Goal: Task Accomplishment & Management: Use online tool/utility

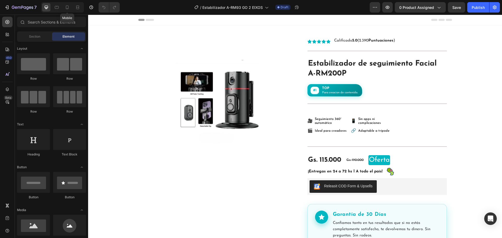
drag, startPoint x: 67, startPoint y: 8, endPoint x: 61, endPoint y: 11, distance: 6.4
click at [64, 11] on div at bounding box center [67, 7] width 8 height 8
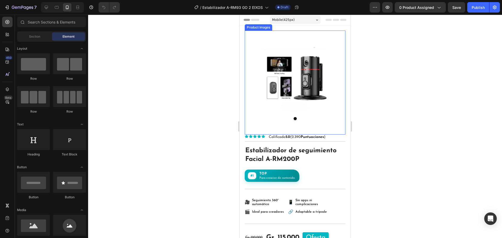
click at [303, 68] on img at bounding box center [295, 80] width 101 height 99
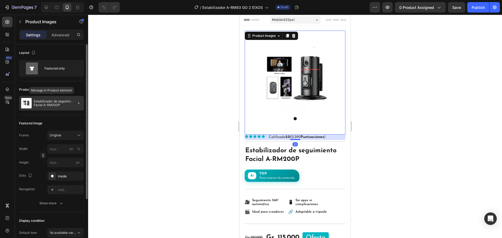
click at [53, 99] on div "Estabilizador de seguimiento Facial A-RM200P" at bounding box center [51, 103] width 65 height 15
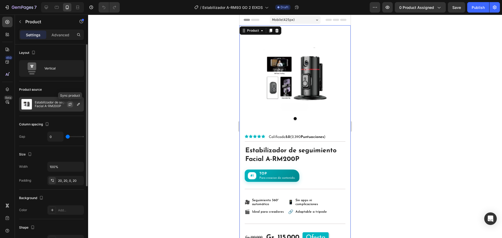
click at [70, 106] on icon "button" at bounding box center [70, 104] width 4 height 4
click at [57, 109] on div "Estabilizador de seguimiento Facial A-RM200P" at bounding box center [51, 104] width 65 height 15
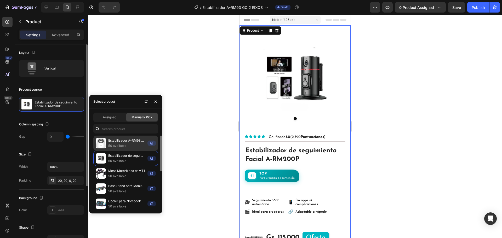
click at [132, 136] on div "Estabilizador A-RM93 GO 2 EIXOS 50 available" at bounding box center [125, 143] width 65 height 15
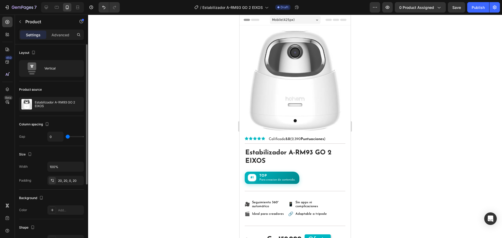
click at [181, 108] on div at bounding box center [295, 127] width 414 height 224
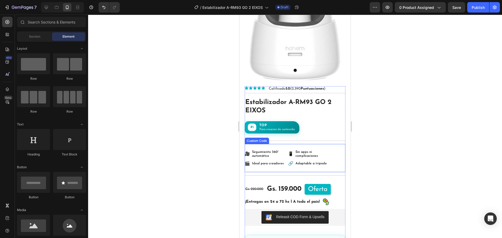
scroll to position [52, 0]
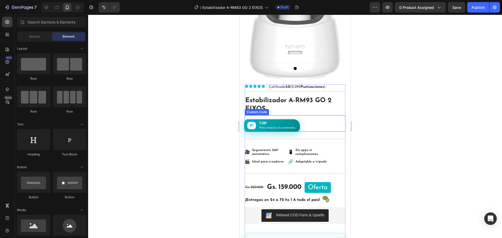
click at [285, 126] on p "Para creacion de contenido." at bounding box center [277, 127] width 37 height 3
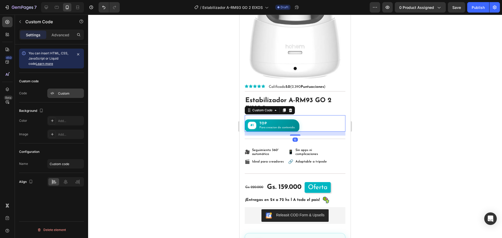
click at [72, 97] on div "Custom" at bounding box center [65, 93] width 37 height 9
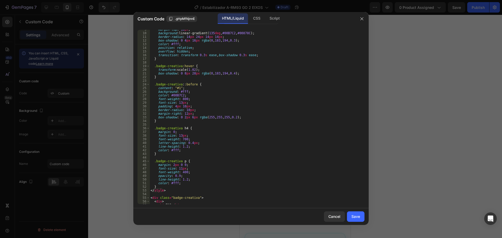
scroll to position [49, 0]
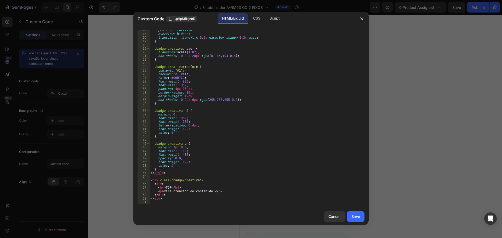
click at [207, 191] on div "position : relative ; overflow : hidden ; transition : transform 0.3 s ease , b…" at bounding box center [255, 119] width 211 height 182
type textarea "</p>"
click at [356, 220] on button "Save" at bounding box center [356, 217] width 18 height 10
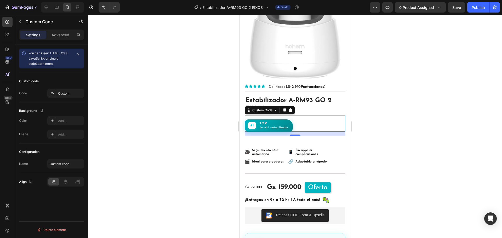
click at [380, 126] on div at bounding box center [295, 127] width 414 height 224
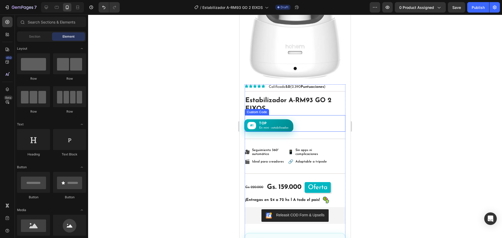
click at [278, 121] on h4 "TOP" at bounding box center [274, 123] width 30 height 4
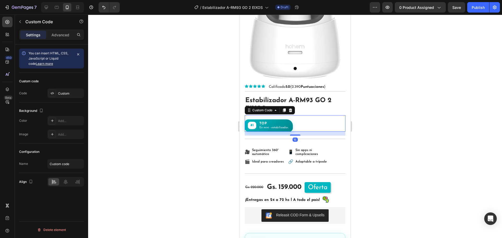
click at [167, 110] on div at bounding box center [295, 127] width 414 height 224
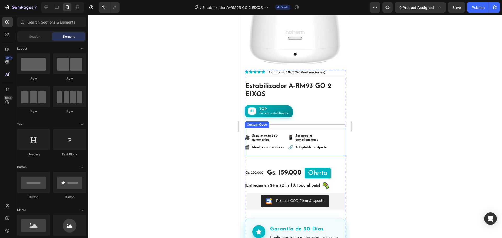
scroll to position [78, 0]
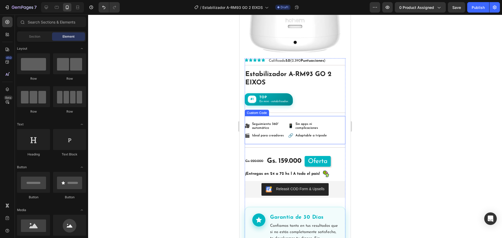
click at [300, 122] on div "Sin apps ni complicaciones" at bounding box center [311, 126] width 33 height 8
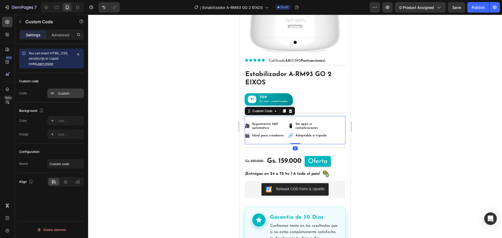
click at [67, 93] on div "Custom" at bounding box center [70, 93] width 25 height 5
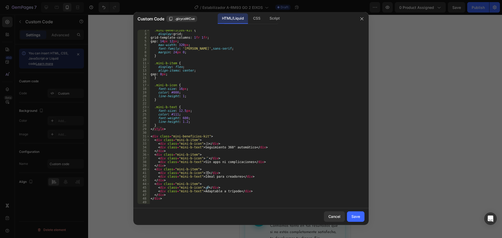
scroll to position [5, 0]
click at [247, 148] on div ".mini-beneficios-kit { display : grid ; grid-template-columns : 1 fr 1 fr ; gap…" at bounding box center [255, 119] width 211 height 182
paste textarea "Videos sin temblores"
click at [245, 162] on div ".mini-beneficios-kit { display : grid ; grid-template-columns : 1 fr 1 fr ; gap…" at bounding box center [255, 119] width 211 height 182
paste textarea "Enfoque automático"
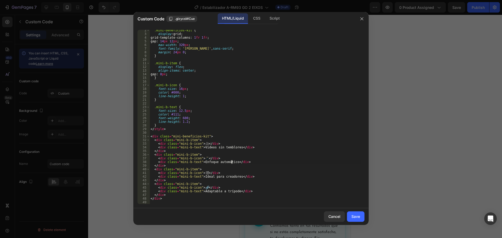
click at [235, 176] on div ".mini-beneficios-kit { display : grid ; grid-template-columns : 1 fr 1 fr ; gap…" at bounding box center [255, 119] width 211 height 182
paste textarea "Más tiempo de grabación"
click at [233, 190] on div ".mini-beneficios-kit { display : grid ; grid-template-columns : 1 fr 1 fr ; gap…" at bounding box center [255, 119] width 211 height 182
paste textarea "Más tiempo de grabación"
paste textarea "Practicidad total"
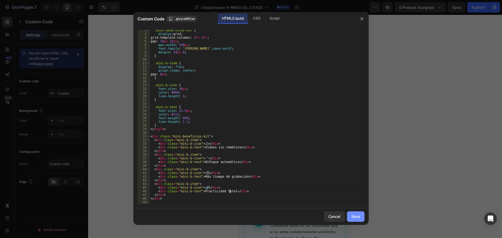
click at [362, 215] on button "Save" at bounding box center [356, 217] width 18 height 10
type textarea "</div>"
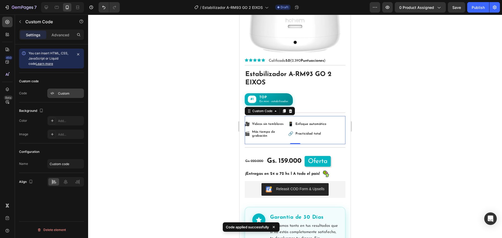
click at [65, 96] on div "Custom" at bounding box center [65, 93] width 37 height 9
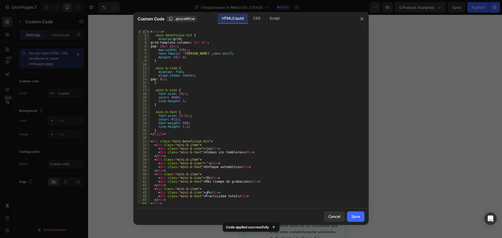
click at [204, 151] on div "< style > .mini-beneficios-kit { display : grid ; grid-template-columns : 1 fr …" at bounding box center [255, 121] width 211 height 182
click at [203, 148] on div "< style > .mini-beneficios-kit { display : grid ; grid-template-columns : 1 fr …" at bounding box center [255, 121] width 211 height 182
paste textarea "📸"
click at [204, 162] on div "< style > .mini-beneficios-kit { display : grid ; grid-template-columns : 1 fr …" at bounding box center [255, 121] width 211 height 182
paste textarea "👤"
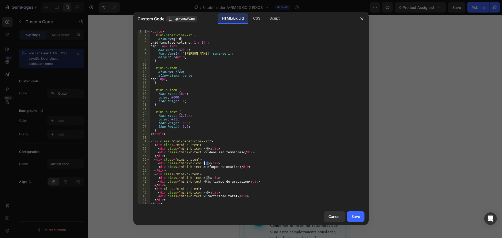
click at [204, 176] on div "< style > .mini-beneficios-kit { display : grid ; grid-template-columns : 1 fr …" at bounding box center [255, 121] width 211 height 182
paste textarea "🔋"
click at [204, 192] on div "< style > .mini-beneficios-kit { display : grid ; grid-template-columns : 1 fr …" at bounding box center [255, 121] width 211 height 182
paste textarea "⚡"
type textarea "<div class="mini-b-icon">⚡</div>"
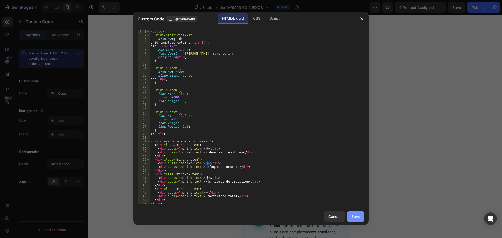
click at [358, 219] on div "Save" at bounding box center [355, 216] width 9 height 5
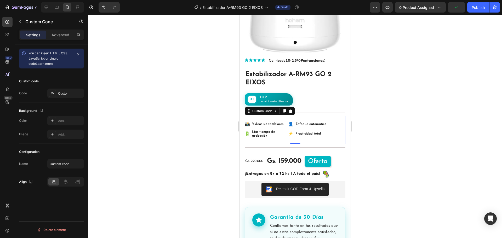
drag, startPoint x: 221, startPoint y: 127, endPoint x: 209, endPoint y: 124, distance: 12.9
click at [221, 125] on div at bounding box center [295, 127] width 414 height 224
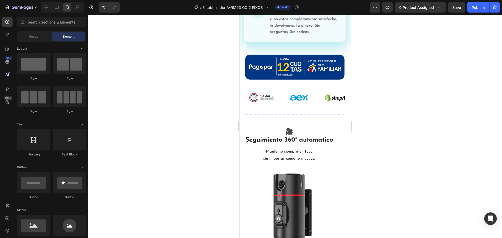
scroll to position [314, 0]
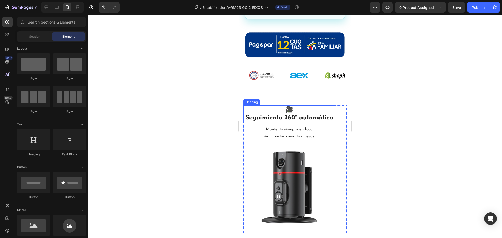
click at [295, 111] on h2 "🎥 Seguimiento 360° automático" at bounding box center [289, 113] width 92 height 17
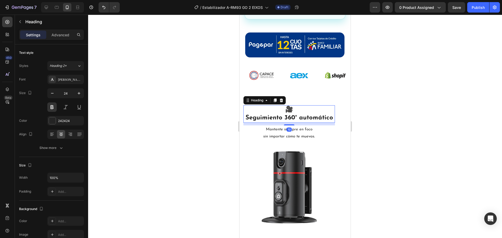
click at [333, 113] on h2 "🎥 Seguimiento 360° automático" at bounding box center [289, 113] width 92 height 17
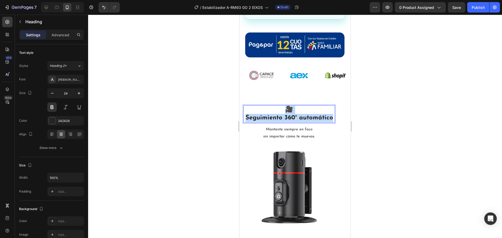
drag, startPoint x: 333, startPoint y: 114, endPoint x: 249, endPoint y: 108, distance: 84.4
click at [249, 108] on p "🎥 Seguimiento 360° automático" at bounding box center [289, 114] width 90 height 16
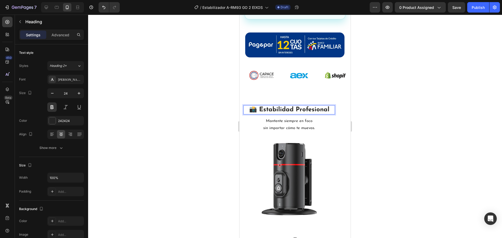
click at [259, 106] on p "📸 Estabilidad Profesional" at bounding box center [289, 110] width 90 height 8
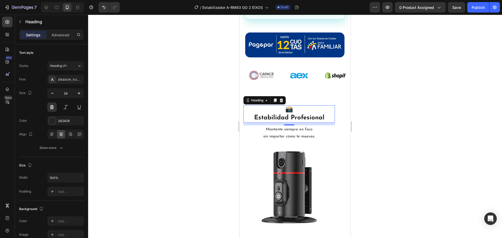
click at [203, 104] on div at bounding box center [295, 127] width 414 height 224
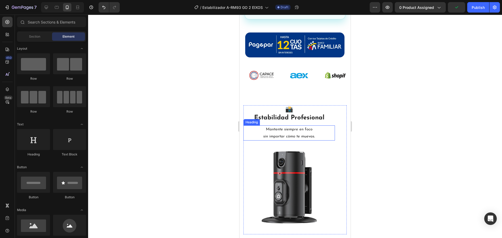
click at [317, 126] on h2 "Mantente siempre en foco sin importar cómo te muevas." at bounding box center [289, 133] width 92 height 15
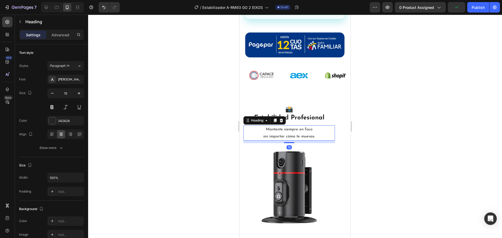
click at [319, 128] on h2 "Mantente siempre en foco sin importar cómo te muevas." at bounding box center [289, 133] width 92 height 15
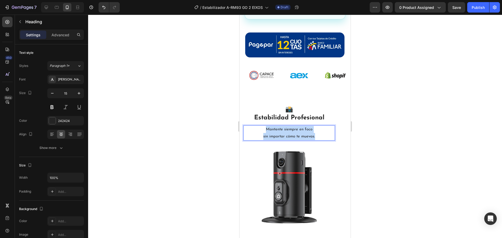
drag, startPoint x: 320, startPoint y: 130, endPoint x: 230, endPoint y: 114, distance: 91.5
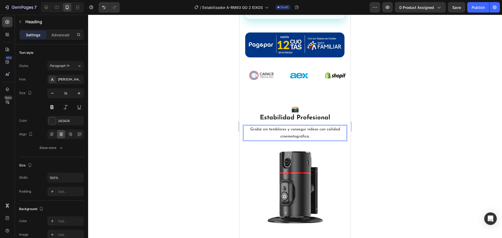
click at [304, 126] on p "Grabá sin temblores y conseguí videos con calidad cinematográfica." at bounding box center [295, 133] width 102 height 14
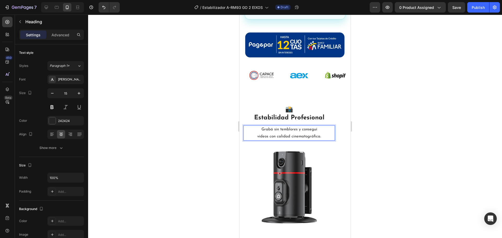
drag, startPoint x: 407, startPoint y: 118, endPoint x: 404, endPoint y: 116, distance: 3.1
click at [407, 118] on div at bounding box center [295, 127] width 414 height 224
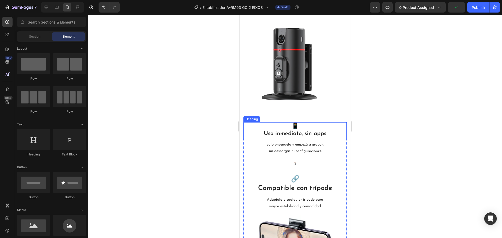
scroll to position [444, 0]
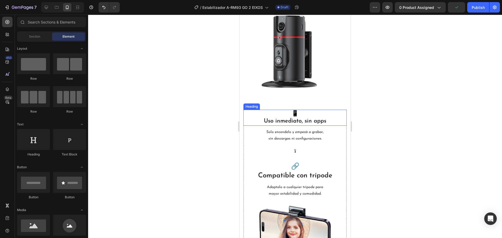
click at [327, 123] on h2 "📱 Uso inmediato, sin apps" at bounding box center [294, 118] width 103 height 16
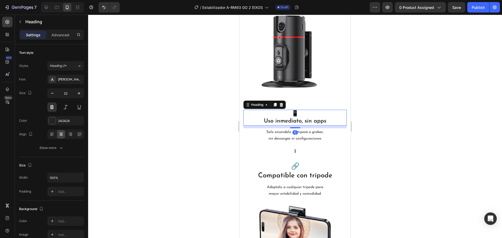
click at [328, 122] on h2 "📱 Uso inmediato, sin apps" at bounding box center [294, 118] width 103 height 16
drag, startPoint x: 327, startPoint y: 122, endPoint x: 242, endPoint y: 107, distance: 86.4
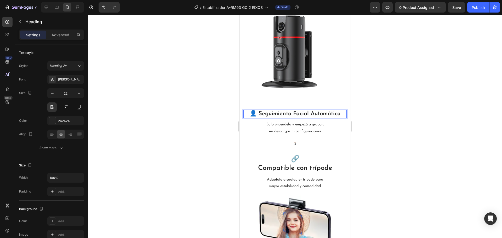
click at [289, 113] on p "👤 Seguimiento Facial Automático" at bounding box center [295, 114] width 102 height 8
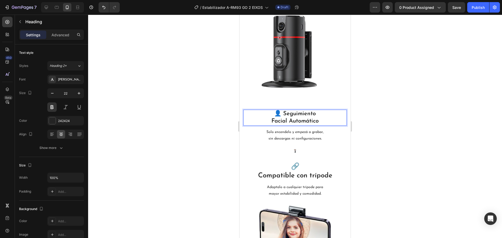
click at [378, 118] on div at bounding box center [295, 127] width 414 height 224
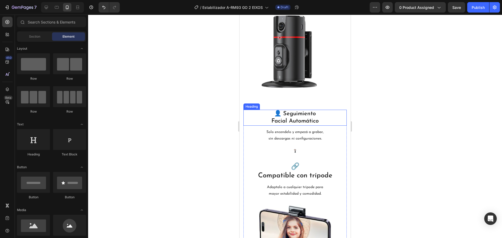
click at [281, 114] on p "👤 Seguimiento Facial Automático" at bounding box center [295, 117] width 102 height 15
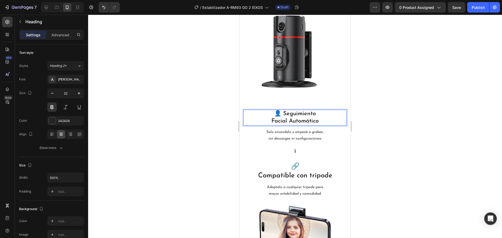
click at [277, 113] on p "👤 Seguimiento Facial Automático" at bounding box center [295, 117] width 102 height 15
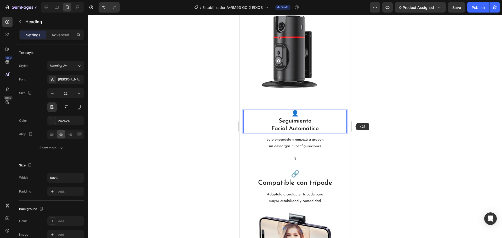
click at [370, 117] on div at bounding box center [295, 127] width 414 height 224
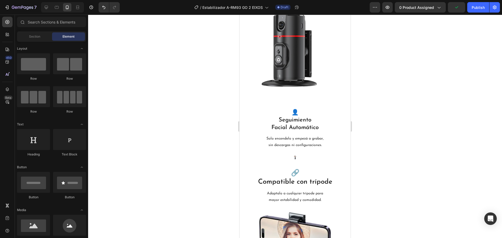
scroll to position [471, 0]
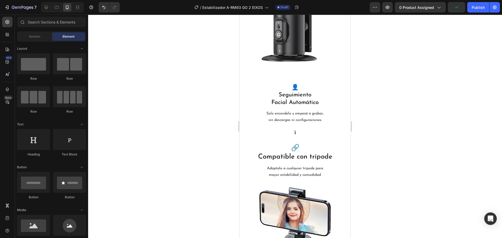
click at [378, 152] on div at bounding box center [295, 127] width 414 height 224
click at [325, 116] on h2 "Solo encendelo y empezá a grabar, sin descargas ni configuraciones." at bounding box center [294, 117] width 103 height 14
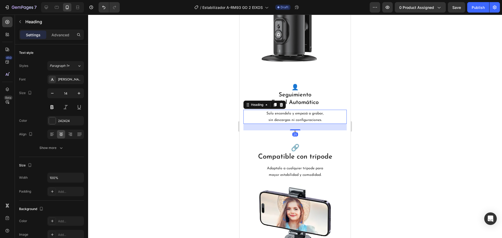
click at [326, 118] on h2 "Solo encendelo y empezá a grabar, sin descargas ni configuraciones." at bounding box center [294, 117] width 103 height 14
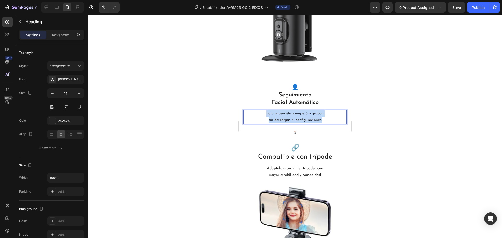
drag, startPoint x: 326, startPoint y: 119, endPoint x: 255, endPoint y: 112, distance: 70.9
click at [255, 112] on p "Solo encendelo y empezá a grabar, sin descargas ni configuraciones." at bounding box center [295, 116] width 102 height 13
click at [299, 114] on p "El estabilizador detecta y sigue tu rostro, siempre en el centro de la acción." at bounding box center [295, 116] width 102 height 13
click at [405, 114] on div at bounding box center [295, 127] width 414 height 224
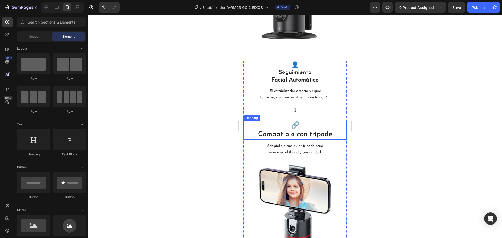
scroll to position [523, 0]
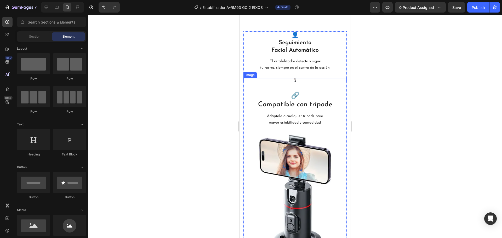
click at [294, 79] on img at bounding box center [295, 80] width 2 height 4
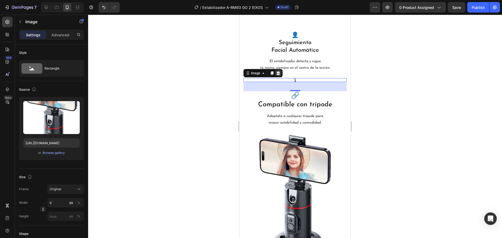
click at [277, 73] on icon at bounding box center [278, 73] width 3 height 4
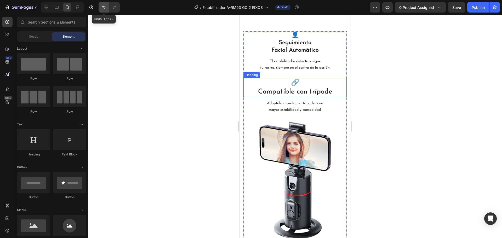
click at [103, 7] on icon "Undo/Redo" at bounding box center [103, 7] width 3 height 3
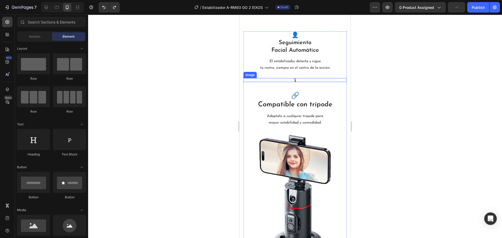
click at [290, 79] on div at bounding box center [294, 80] width 103 height 4
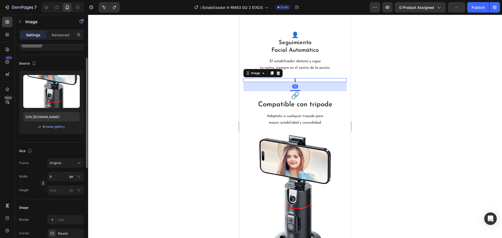
scroll to position [52, 0]
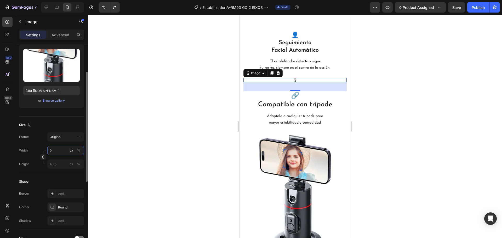
click at [56, 154] on input "9" at bounding box center [65, 150] width 37 height 9
click at [59, 162] on p "Full 100%" at bounding box center [64, 163] width 30 height 5
type input "100"
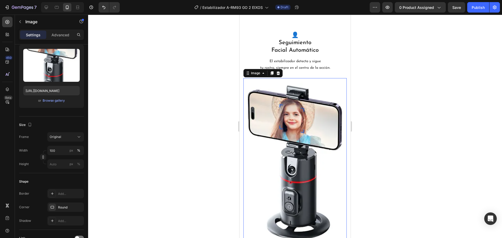
click at [163, 106] on div at bounding box center [295, 127] width 414 height 224
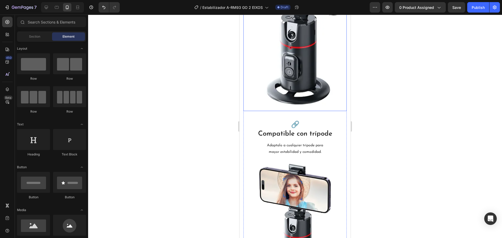
scroll to position [575, 0]
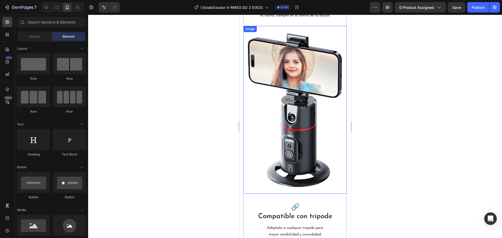
click at [313, 130] on img at bounding box center [294, 110] width 103 height 168
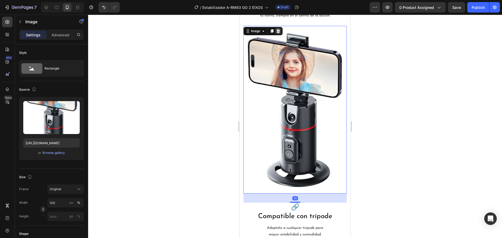
click at [279, 33] on div at bounding box center [278, 31] width 6 height 6
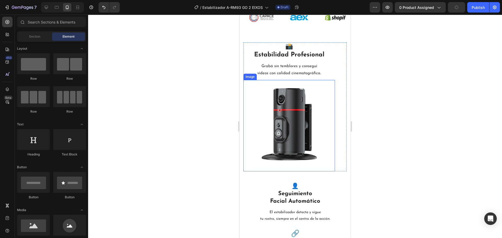
scroll to position [392, 0]
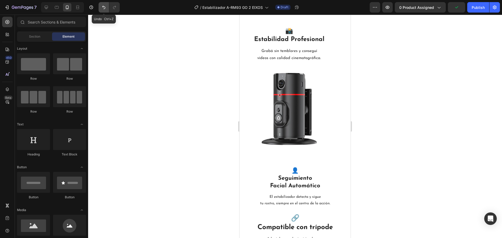
click at [106, 9] on icon "Undo/Redo" at bounding box center [103, 7] width 5 height 5
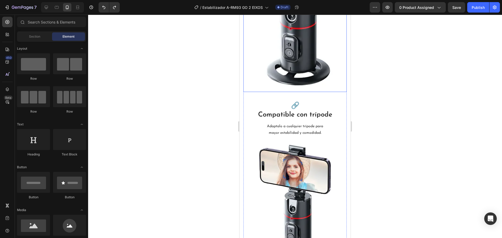
scroll to position [680, 0]
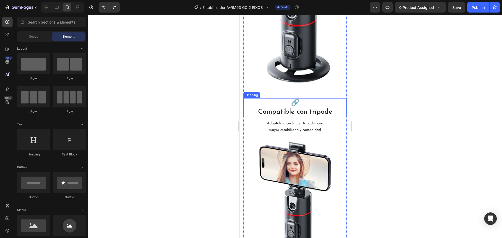
click at [323, 107] on h2 "🔗 Compatible con trípode" at bounding box center [294, 107] width 103 height 19
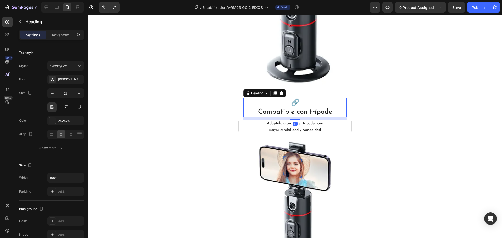
click at [329, 107] on h2 "🔗 Compatible con trípode" at bounding box center [294, 107] width 103 height 19
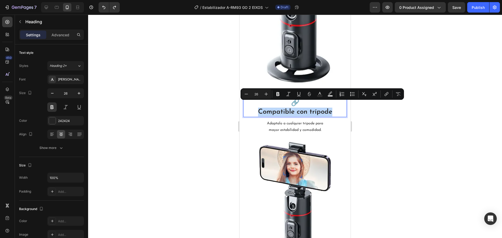
drag, startPoint x: 330, startPoint y: 107, endPoint x: 255, endPoint y: 101, distance: 75.8
click at [255, 101] on p "🔗 Compatible con trípode" at bounding box center [295, 108] width 102 height 18
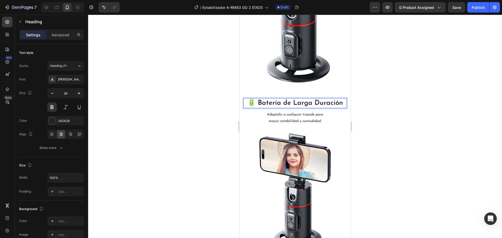
click at [258, 99] on p "🔋 Batería de Larga Duración" at bounding box center [295, 103] width 102 height 9
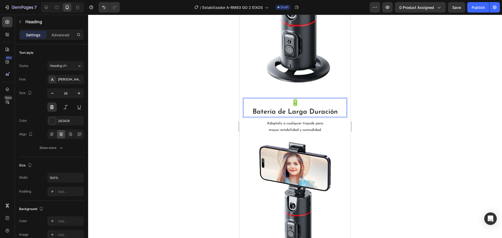
drag, startPoint x: 384, startPoint y: 99, endPoint x: 376, endPoint y: 105, distance: 9.8
click at [384, 99] on div at bounding box center [295, 127] width 414 height 224
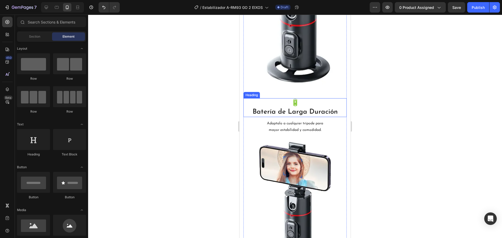
click at [285, 107] on p "🔋 Batería de Larga Duración" at bounding box center [295, 108] width 102 height 18
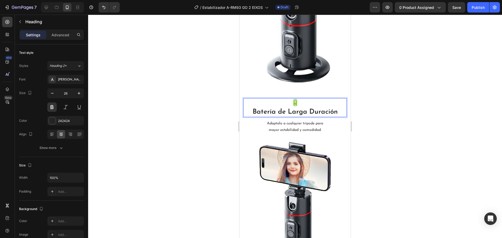
click at [284, 106] on p "🔋 Batería de Larga Duración" at bounding box center [295, 108] width 102 height 18
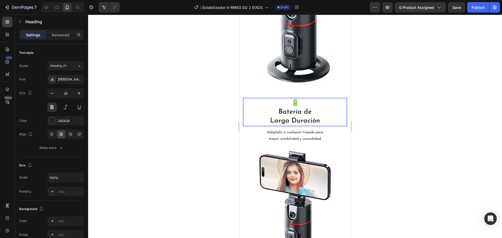
click at [359, 101] on div at bounding box center [295, 127] width 414 height 224
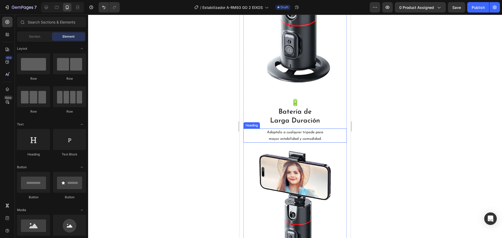
click at [332, 131] on h2 "Adaptalo a cualquier trípode para mayor estabilidad y comodidad." at bounding box center [294, 136] width 103 height 14
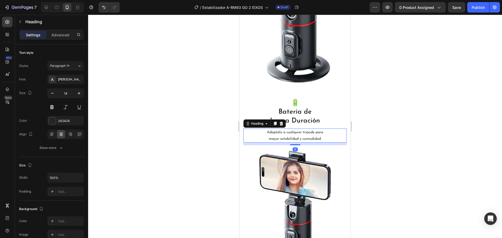
click at [332, 131] on h2 "Adaptalo a cualquier trípode para mayor estabilidad y comodidad." at bounding box center [294, 136] width 103 height 14
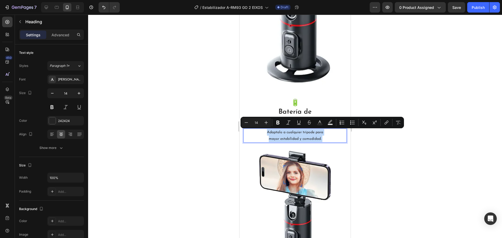
drag, startPoint x: 332, startPoint y: 131, endPoint x: 506, endPoint y: 142, distance: 174.8
click at [260, 129] on p "Adaptalo a cualquier trípode para mayor estabilidad y comodidad." at bounding box center [295, 135] width 102 height 13
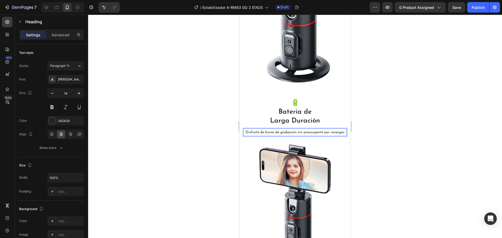
click at [303, 129] on p "Disfrutá de horas de grabación sin preocuparte por recargar." at bounding box center [295, 132] width 102 height 7
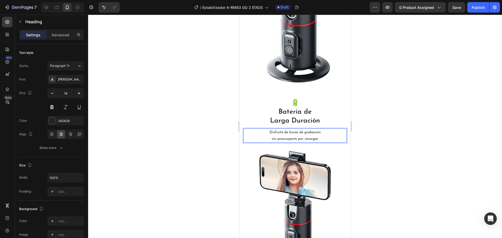
click at [463, 126] on div at bounding box center [295, 127] width 414 height 224
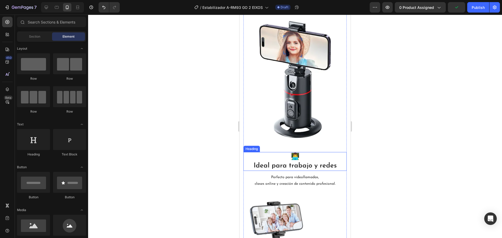
scroll to position [811, 0]
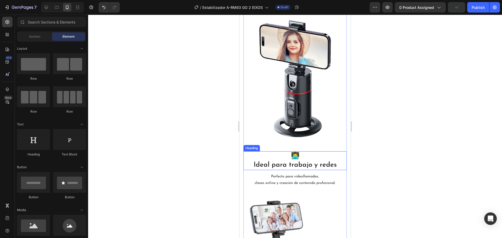
click at [333, 162] on h2 "👨‍💻 Ideal para trabajo y redes" at bounding box center [294, 160] width 103 height 19
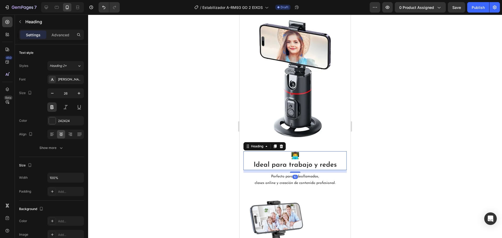
click at [338, 159] on h2 "👨‍💻 Ideal para trabajo y redes" at bounding box center [294, 160] width 103 height 19
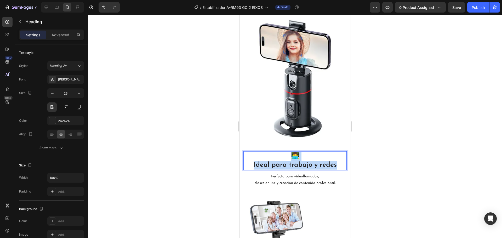
drag, startPoint x: 329, startPoint y: 158, endPoint x: 251, endPoint y: 152, distance: 78.1
click at [251, 152] on p "👨‍💻 Ideal para trabajo y redes" at bounding box center [295, 161] width 102 height 18
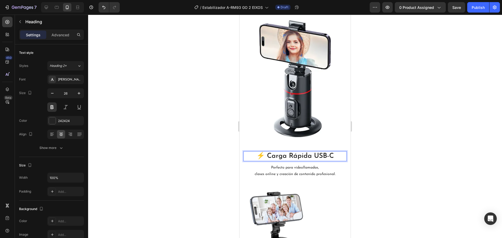
click at [311, 152] on p "⚡ Carga Rápida USB-C" at bounding box center [295, 156] width 102 height 9
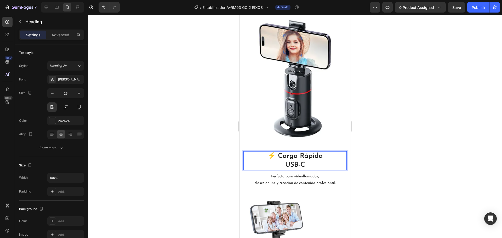
click at [381, 148] on div at bounding box center [295, 127] width 414 height 224
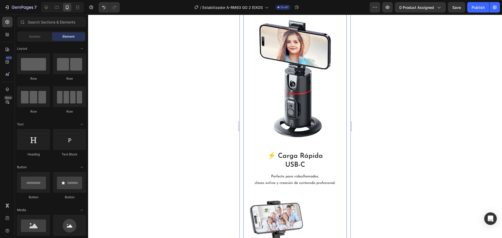
click at [327, 178] on h2 "Perfecto para videollamadas, clases online y creación de contenido profesional." at bounding box center [294, 180] width 103 height 14
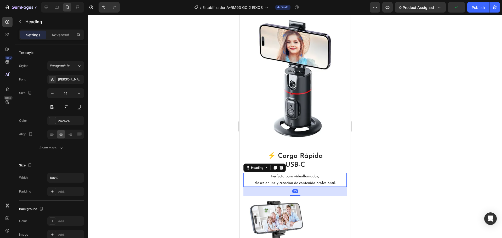
click at [336, 176] on h2 "Perfecto para videollamadas, clases online y creación de contenido profesional." at bounding box center [294, 180] width 103 height 14
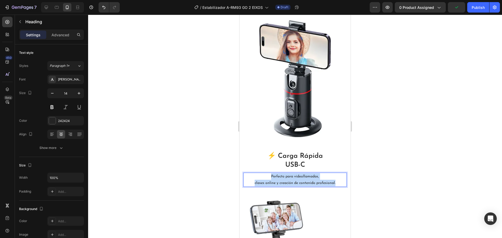
drag, startPoint x: 337, startPoint y: 176, endPoint x: 244, endPoint y: 171, distance: 93.0
click at [244, 173] on p "Perfecto para videollamadas, clases online y creación de contenido profesional." at bounding box center [295, 179] width 102 height 13
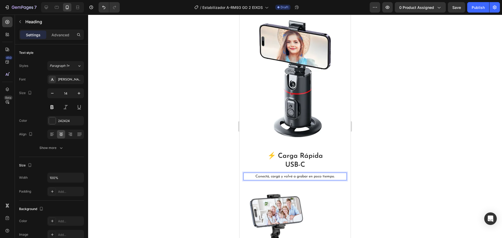
click at [291, 173] on p "Conectá, cargá y volvé a grabar en poco tiempo." at bounding box center [295, 176] width 102 height 7
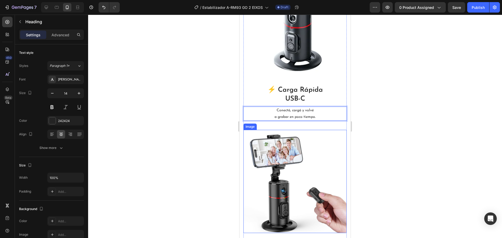
scroll to position [889, 0]
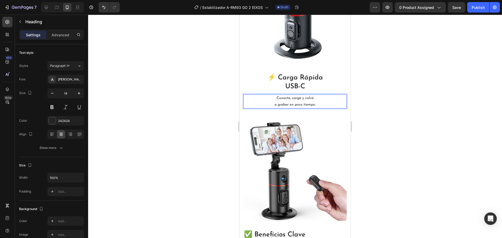
click at [357, 135] on div at bounding box center [295, 127] width 414 height 224
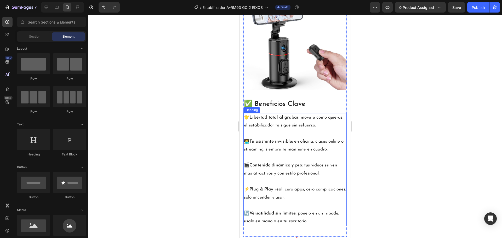
scroll to position [1072, 0]
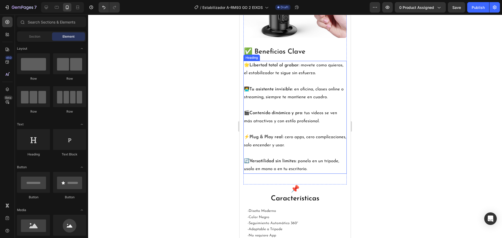
click at [331, 169] on h2 "🌟 Libertad total al grabar : movete como quieras, el estabilizador te sigue sin…" at bounding box center [294, 117] width 103 height 113
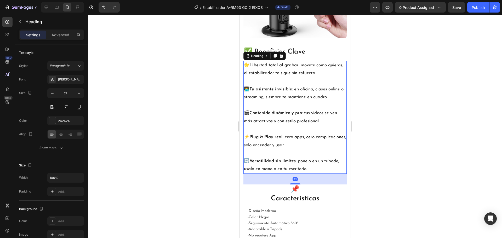
click at [331, 167] on h2 "🌟 Libertad total al grabar : movete como quieras, el estabilizador te sigue sin…" at bounding box center [294, 117] width 103 height 113
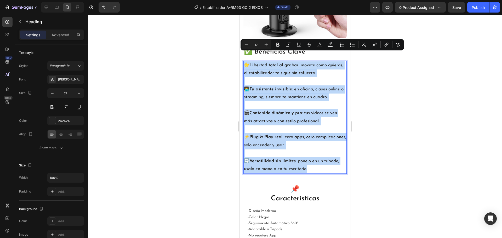
drag, startPoint x: 331, startPoint y: 167, endPoint x: 478, endPoint y: 67, distance: 178.3
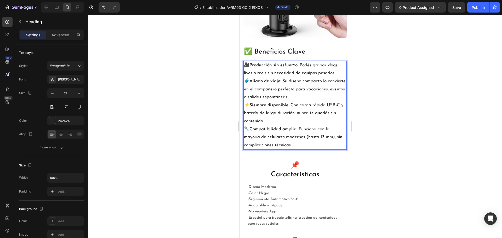
click at [301, 61] on p "🎥 Producción sin esfuerzo : Podés grabar vlogs, lives o reels sin necesidad de …" at bounding box center [295, 69] width 102 height 16
click at [338, 64] on p "🎥 Producción sin esfuerzo : Podés grabar vlogs, lives o reels sin necesidad de …" at bounding box center [295, 69] width 102 height 16
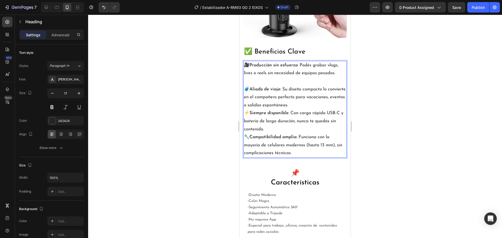
click at [334, 96] on p "🧳 Aliado de viaje : Su diseño compacto lo convierte en el compañero perfecto pa…" at bounding box center [295, 97] width 102 height 24
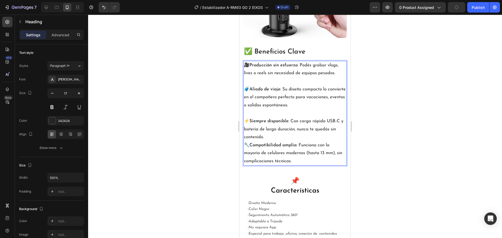
click at [301, 123] on p "⚡ Siempre disponible : Con carga rápida USB-C y batería de larga duración, nunc…" at bounding box center [295, 129] width 102 height 24
click at [302, 126] on p "⚡ Siempre disponible : Con carga rápida USB-C y batería de larga duración, nunc…" at bounding box center [295, 129] width 102 height 24
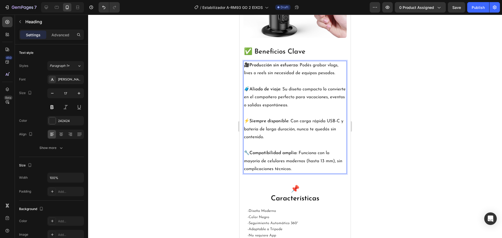
click at [399, 122] on div at bounding box center [295, 127] width 414 height 224
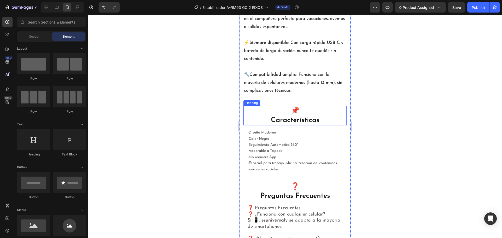
scroll to position [1177, 0]
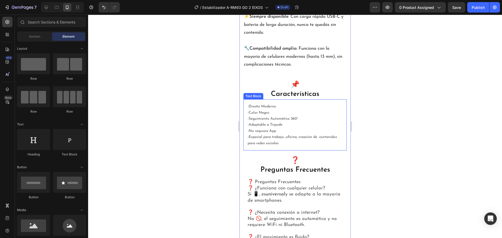
click at [285, 137] on p "-Especial para trabajo ,oficina, creación de contenidos para redes sociales" at bounding box center [295, 140] width 95 height 12
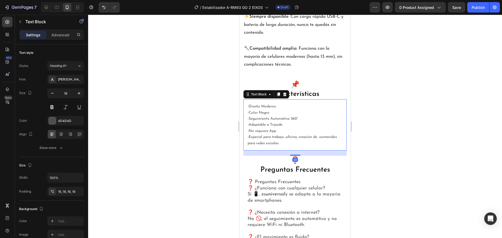
click at [285, 137] on p "-Especial para trabajo ,oficina, creación de contenidos para redes sociales" at bounding box center [295, 140] width 95 height 12
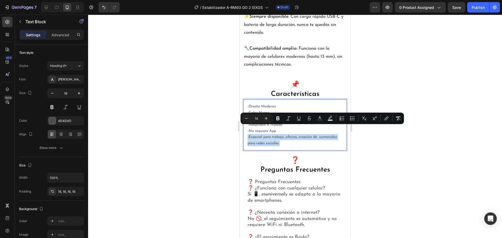
drag, startPoint x: 285, startPoint y: 137, endPoint x: 245, endPoint y: 96, distance: 56.9
click at [245, 99] on div "-Diseño Moderno -Color Negro -Seguimiento Automático 360° -Adaptable a Trípode …" at bounding box center [294, 124] width 103 height 51
click at [290, 136] on p "-Especial para trabajo ,oficina, creación de contenidos para redes sociales" at bounding box center [295, 140] width 95 height 12
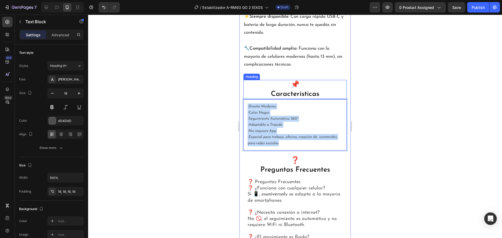
drag, startPoint x: 289, startPoint y: 135, endPoint x: 248, endPoint y: 86, distance: 64.2
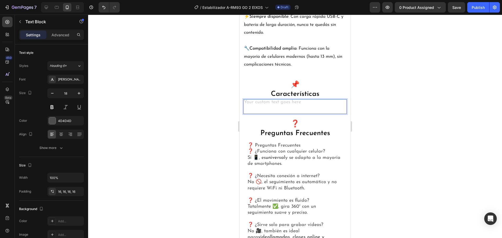
drag, startPoint x: 274, startPoint y: 99, endPoint x: 274, endPoint y: 97, distance: 2.7
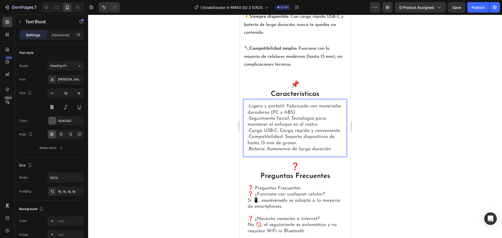
click at [397, 91] on div at bounding box center [295, 127] width 414 height 224
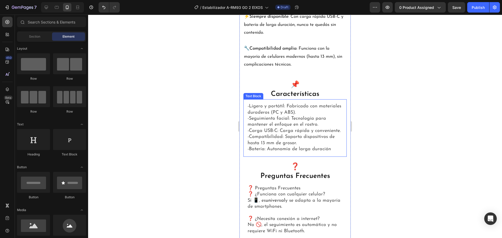
click at [320, 104] on p "-Ligero y portátil: Fabricado con materiales duraderos (PC y ABS)." at bounding box center [295, 110] width 95 height 12
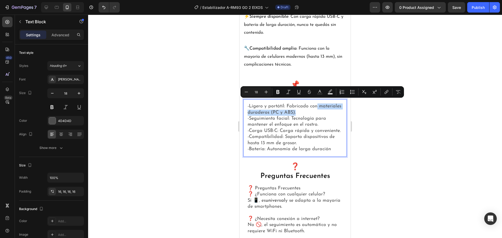
click at [321, 104] on p "-Ligero y portátil: Fabricado con materiales duraderos (PC y ABS)." at bounding box center [295, 110] width 95 height 12
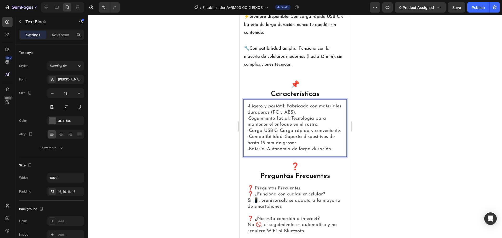
click at [323, 104] on p "-Ligero y portátil: Fabricado con materiales duraderos (PC y ABS)." at bounding box center [295, 110] width 95 height 12
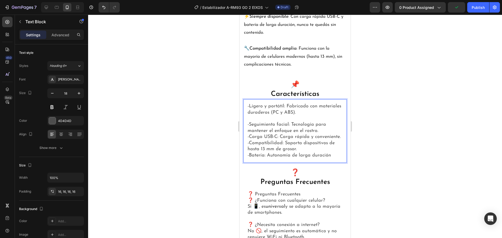
click at [323, 122] on p "-Seguimiento facial: Tecnología para mantener el enfoque en el rostro." at bounding box center [295, 128] width 95 height 12
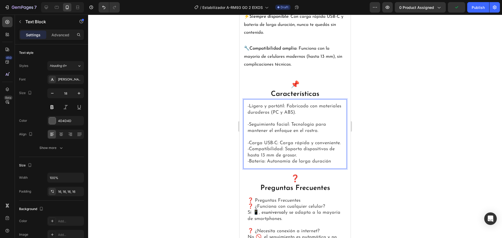
click at [323, 140] on p "-Carga USB-C: Carga rápida y conveniente." at bounding box center [295, 143] width 95 height 6
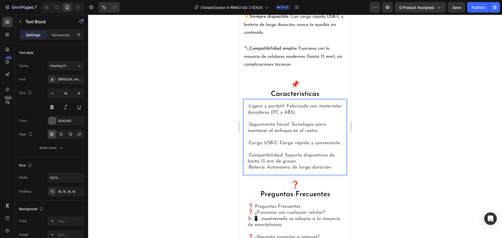
click at [329, 156] on p "-Compatibilidad: Soporta dispositivos de hasta 13 mm de grosor." at bounding box center [295, 159] width 95 height 12
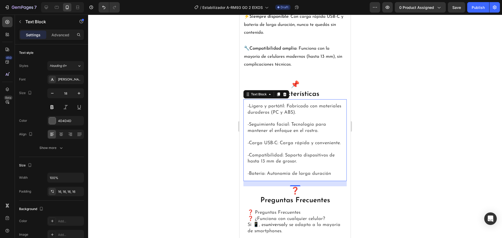
click at [364, 132] on div at bounding box center [295, 127] width 414 height 224
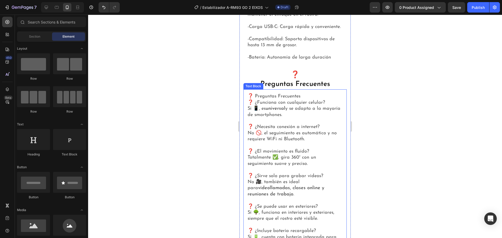
scroll to position [1333, 0]
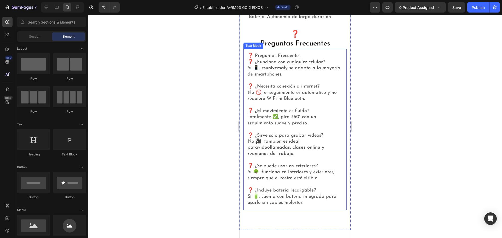
click at [322, 199] on p "Sí 🔋, cuenta con batería integrada para usarlo sin cables molestos." at bounding box center [295, 200] width 95 height 12
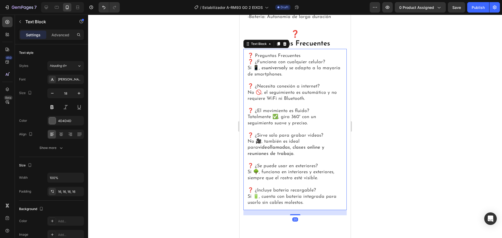
drag, startPoint x: 322, startPoint y: 199, endPoint x: 327, endPoint y: 199, distance: 4.4
click at [324, 199] on p "Sí 🔋, cuenta con batería integrada para usarlo sin cables molestos." at bounding box center [295, 200] width 95 height 12
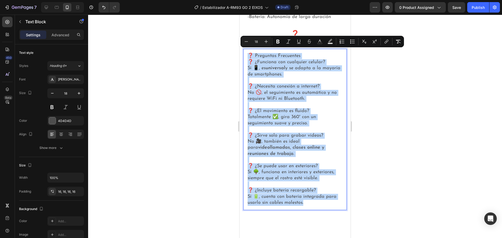
drag, startPoint x: 326, startPoint y: 198, endPoint x: 245, endPoint y: 47, distance: 171.9
click at [245, 49] on div "❓ Preguntas Frecuentes ❓ ¿Funciona con cualquier celular? Sí 📱, es universal y …" at bounding box center [294, 129] width 103 height 161
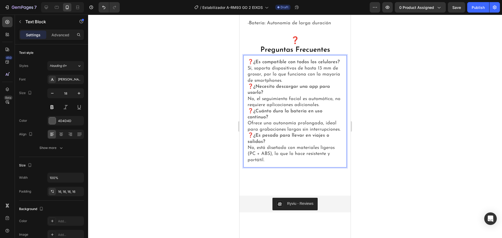
click at [296, 82] on p "❓ ¿Es compatible con todos los celulares? Sí, soporta dispositivos de hasta 13 …" at bounding box center [295, 71] width 95 height 25
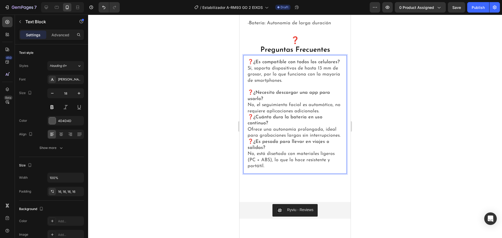
click at [333, 113] on p "❓ ¿Necesito descargar una app para usarlo? No, el seguimiento facial es automát…" at bounding box center [295, 102] width 95 height 25
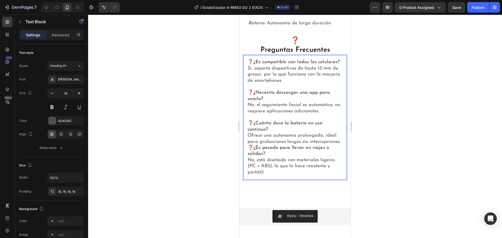
click at [326, 145] on p "❓ ¿Cuánto dura la batería en uso continuo? Ofrece una autonomía prolongada, ide…" at bounding box center [295, 133] width 95 height 25
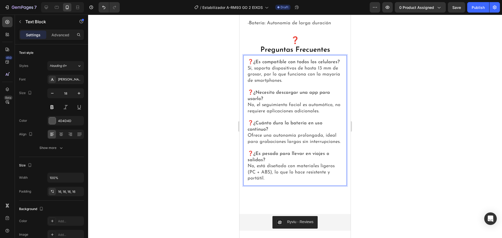
click at [366, 162] on div at bounding box center [295, 127] width 414 height 224
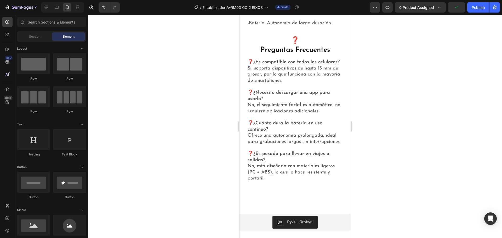
click at [199, 102] on div at bounding box center [295, 127] width 414 height 224
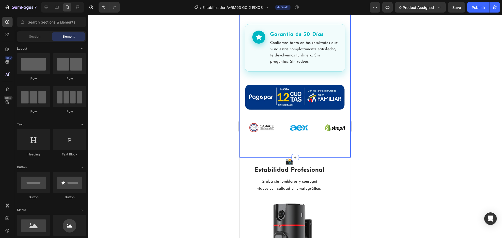
scroll to position [340, 0]
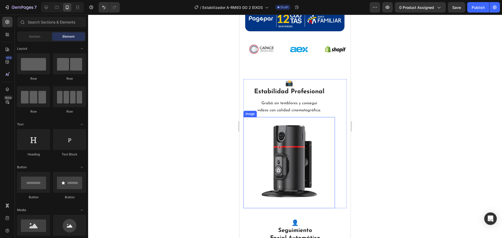
click at [284, 155] on img at bounding box center [289, 162] width 92 height 91
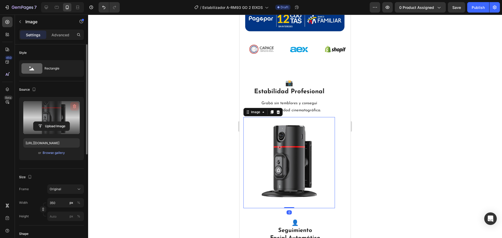
click at [73, 106] on icon "button" at bounding box center [74, 107] width 3 height 4
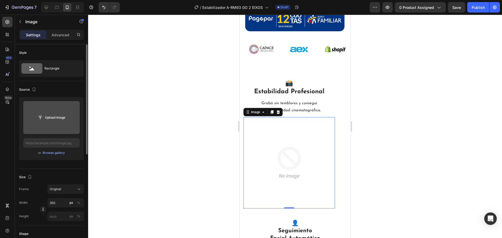
click at [60, 115] on input "file" at bounding box center [51, 117] width 36 height 9
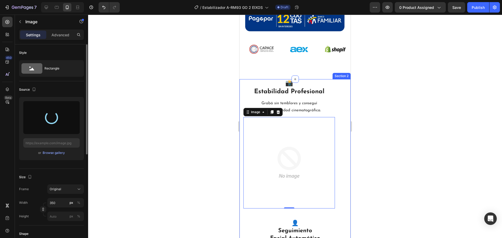
type input "[URL][DOMAIN_NAME]"
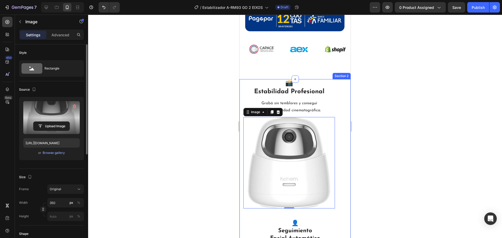
click at [190, 169] on div at bounding box center [295, 127] width 414 height 224
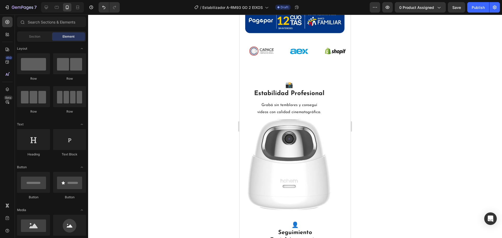
scroll to position [366, 0]
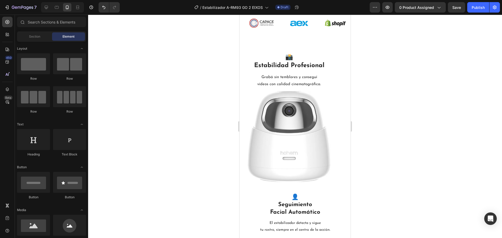
click at [380, 130] on div at bounding box center [295, 127] width 414 height 224
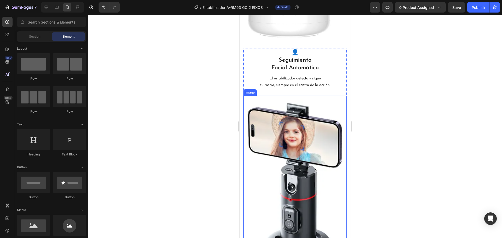
scroll to position [523, 0]
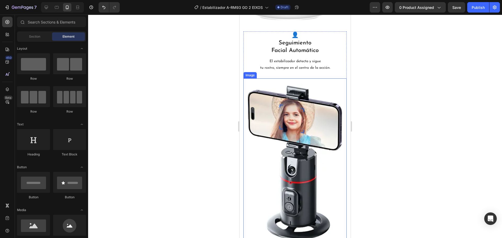
click at [294, 127] on img at bounding box center [294, 162] width 103 height 168
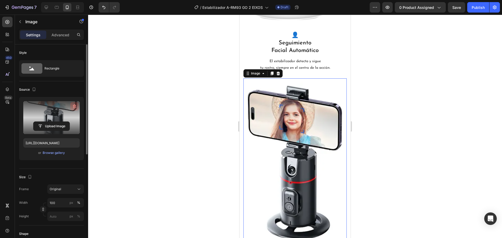
click at [73, 105] on icon "button" at bounding box center [74, 106] width 5 height 5
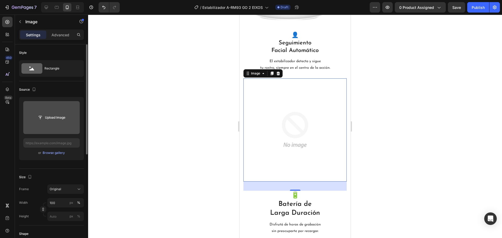
click at [66, 114] on input "file" at bounding box center [51, 117] width 36 height 9
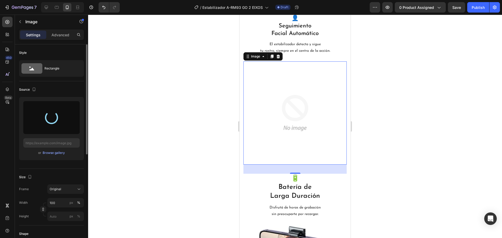
scroll to position [549, 0]
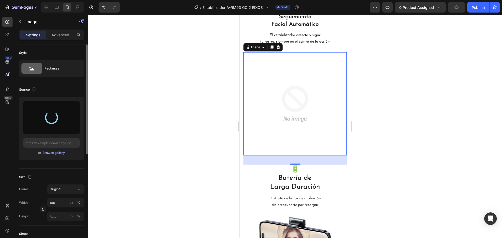
type input "[URL][DOMAIN_NAME]"
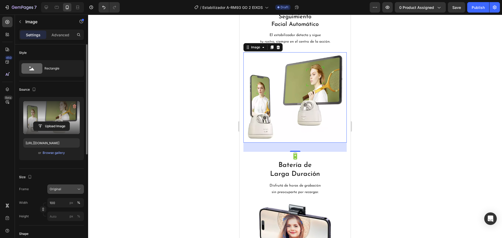
click at [78, 189] on icon at bounding box center [79, 189] width 3 height 1
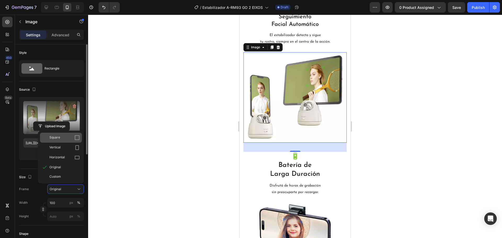
click at [69, 141] on div "Square" at bounding box center [61, 138] width 42 height 10
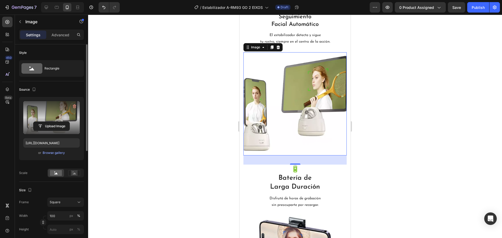
click at [117, 133] on div at bounding box center [295, 127] width 414 height 224
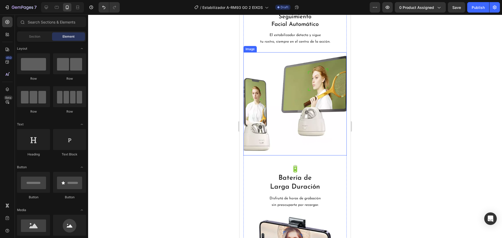
click at [261, 128] on img at bounding box center [294, 103] width 103 height 103
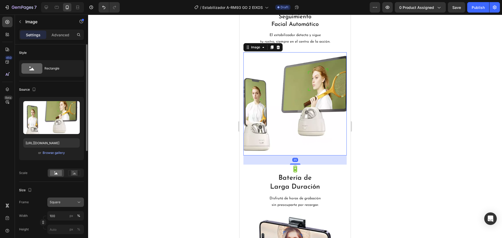
click at [73, 199] on button "Square" at bounding box center [65, 202] width 37 height 9
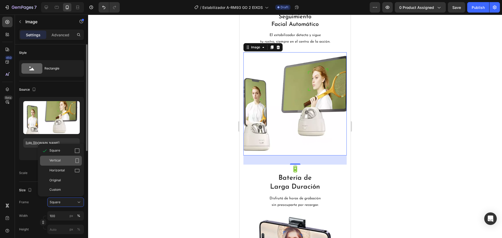
click at [73, 163] on div "Vertical" at bounding box center [64, 160] width 30 height 5
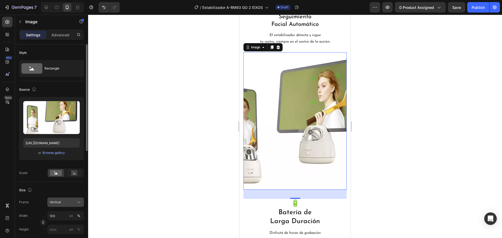
click at [75, 200] on button "Vertical" at bounding box center [65, 202] width 37 height 9
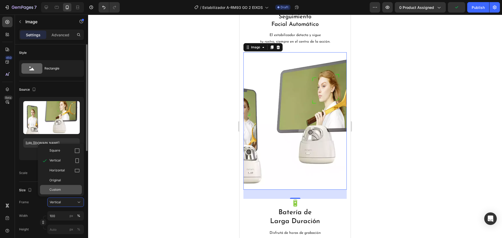
click at [68, 186] on div "Custom" at bounding box center [61, 189] width 42 height 9
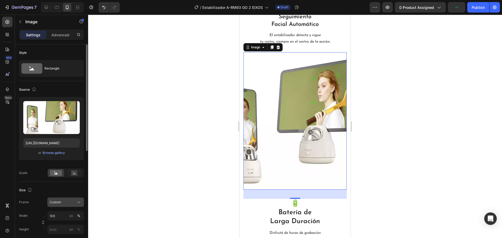
click at [77, 204] on icon at bounding box center [78, 202] width 5 height 5
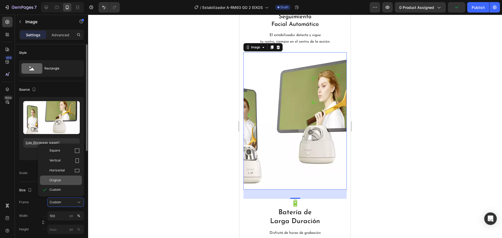
click at [66, 180] on div "Original" at bounding box center [64, 180] width 30 height 5
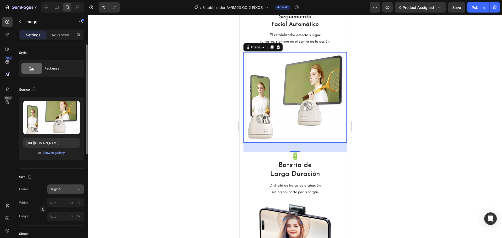
click at [74, 191] on div "Original" at bounding box center [63, 189] width 26 height 5
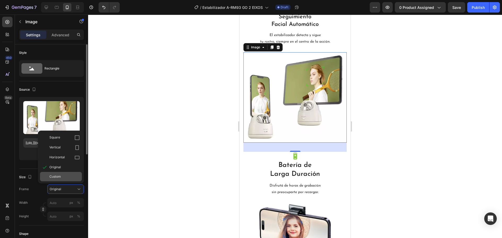
click at [66, 178] on div "Custom" at bounding box center [64, 176] width 30 height 5
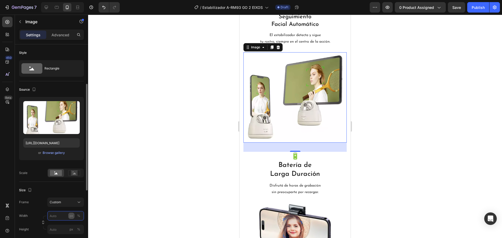
scroll to position [26, 0]
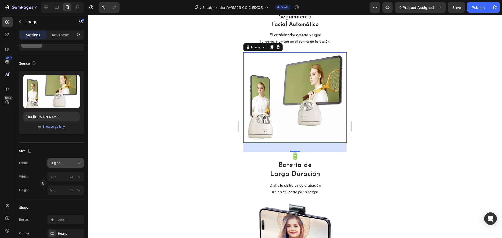
click at [71, 176] on div "Frame Original Width px % Height px %" at bounding box center [51, 176] width 65 height 37
click at [96, 163] on div at bounding box center [295, 127] width 414 height 224
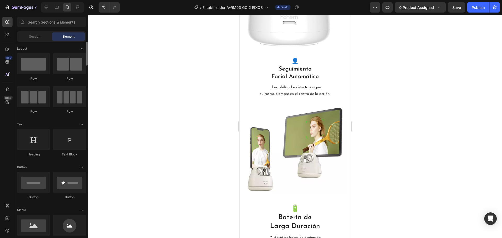
scroll to position [52, 0]
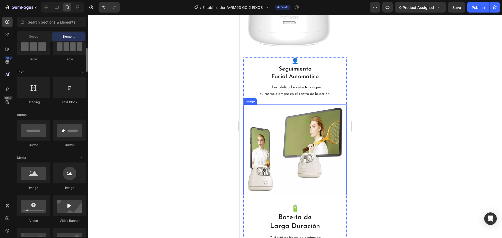
click at [313, 139] on img at bounding box center [294, 150] width 103 height 90
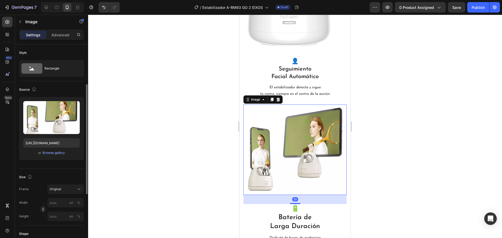
scroll to position [26, 0]
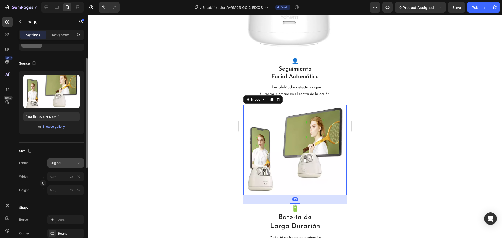
click at [73, 162] on div "Original" at bounding box center [63, 163] width 26 height 5
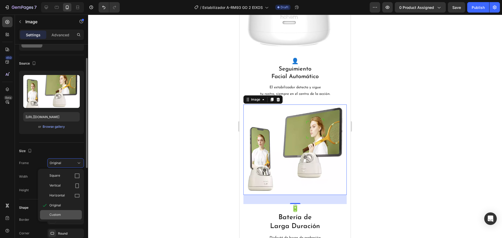
click at [66, 218] on div "Custom" at bounding box center [61, 214] width 42 height 9
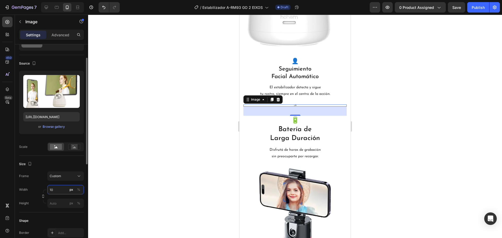
type input "1"
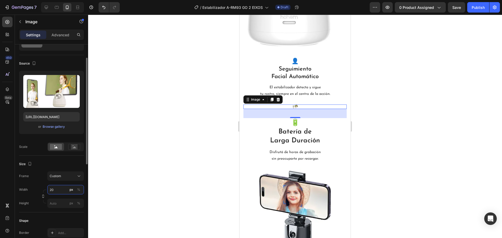
type input "2"
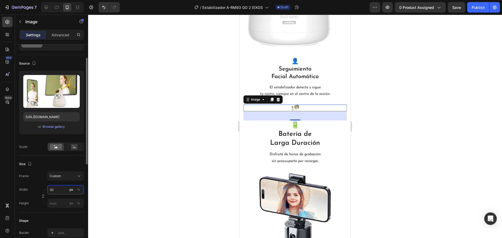
type input "300"
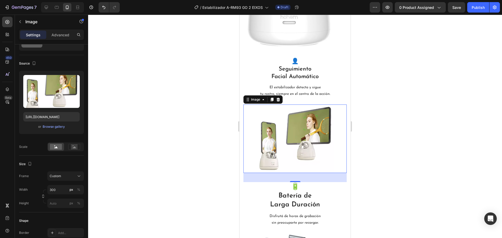
click at [393, 155] on div at bounding box center [295, 127] width 414 height 224
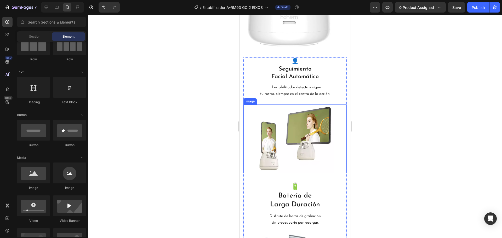
click at [316, 142] on img at bounding box center [295, 139] width 78 height 69
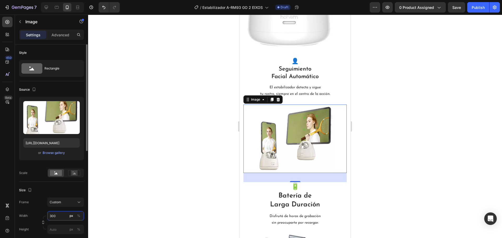
click at [51, 216] on input "300" at bounding box center [65, 215] width 37 height 9
click at [52, 215] on input "300" at bounding box center [65, 215] width 37 height 9
type input "0"
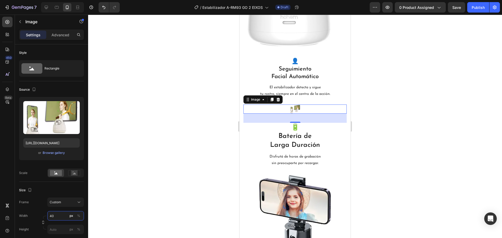
type input "400"
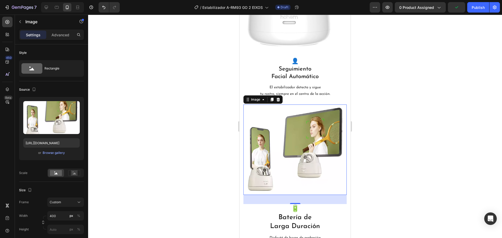
click at [127, 105] on div at bounding box center [295, 127] width 414 height 224
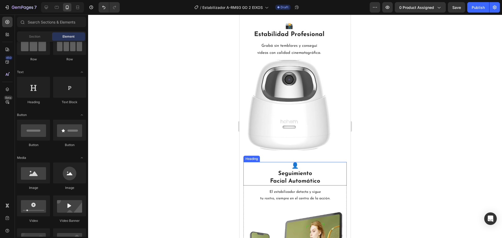
scroll to position [366, 0]
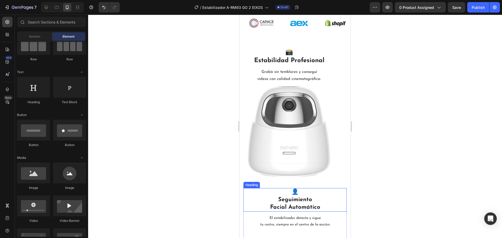
click at [301, 146] on img at bounding box center [289, 132] width 92 height 92
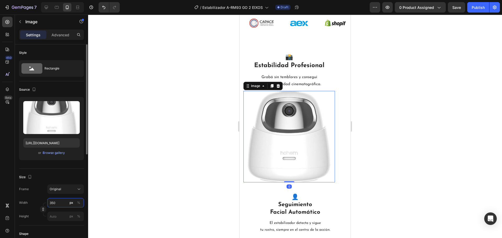
click at [65, 202] on input "350" at bounding box center [65, 202] width 37 height 9
click at [66, 202] on input "350" at bounding box center [65, 202] width 37 height 9
click at [181, 180] on div at bounding box center [295, 127] width 414 height 224
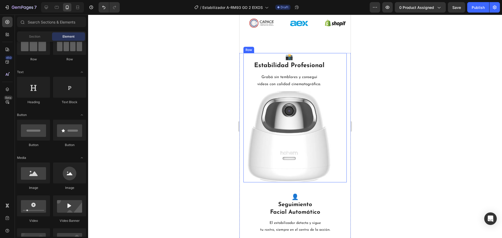
click at [358, 128] on div at bounding box center [295, 127] width 414 height 224
click at [296, 131] on img at bounding box center [289, 137] width 92 height 92
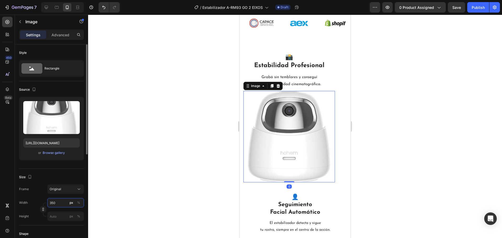
click at [60, 201] on input "350" at bounding box center [65, 202] width 37 height 9
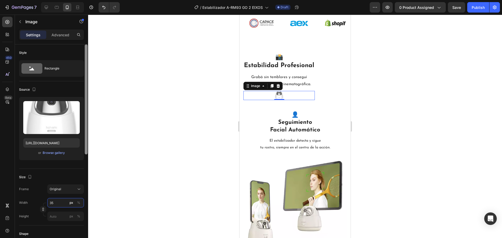
type input "3"
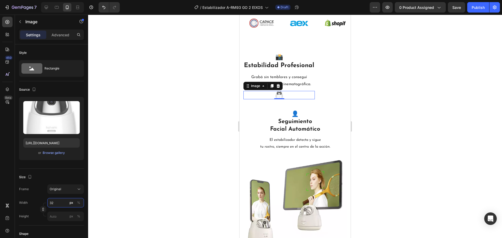
type input "3"
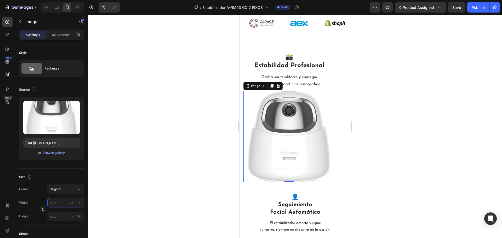
type input "3"
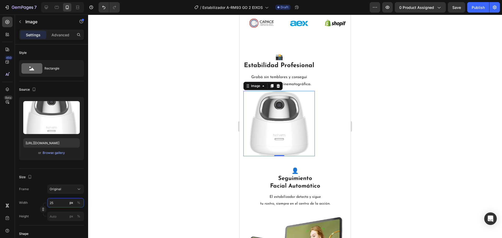
type input "2"
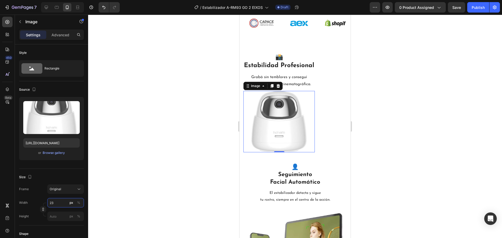
type input "2"
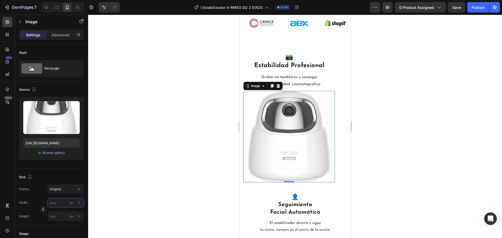
type input "2"
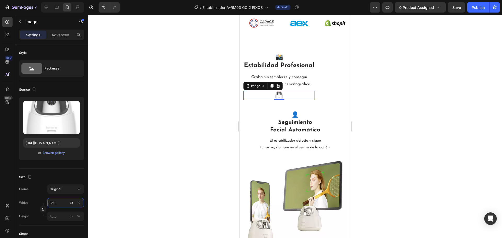
type input "3500"
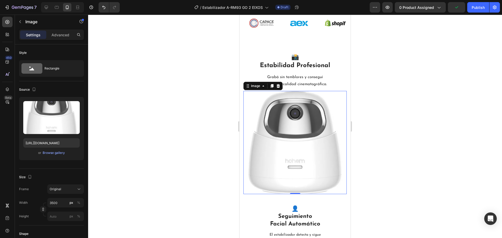
click at [126, 188] on div at bounding box center [295, 127] width 414 height 224
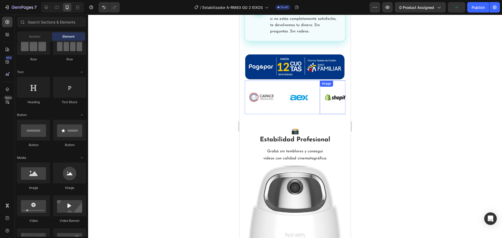
scroll to position [340, 0]
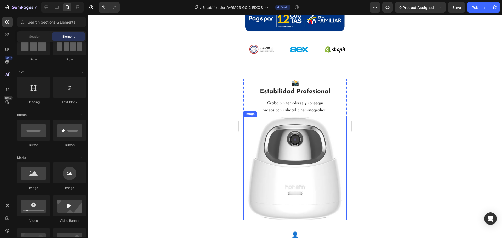
click at [301, 154] on img at bounding box center [294, 168] width 103 height 103
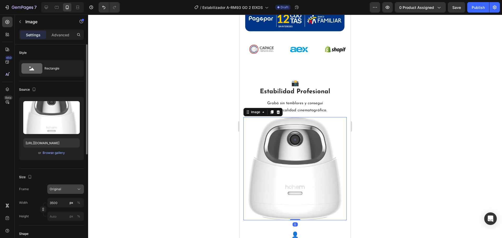
click at [76, 192] on button "Original" at bounding box center [65, 189] width 37 height 9
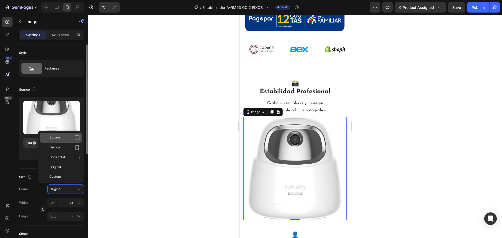
click at [71, 136] on div "Square" at bounding box center [64, 137] width 30 height 5
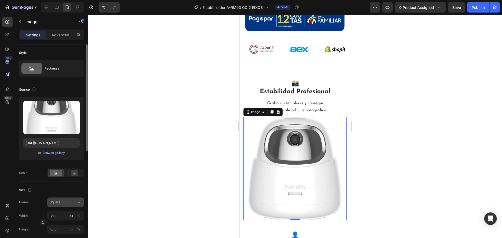
click at [71, 203] on div "Square" at bounding box center [63, 202] width 26 height 5
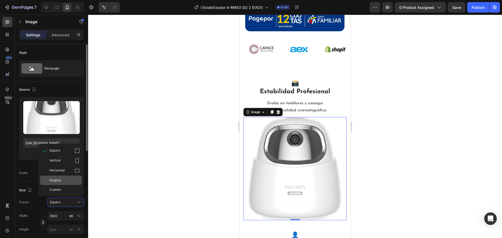
click at [64, 182] on div "Original" at bounding box center [64, 180] width 30 height 5
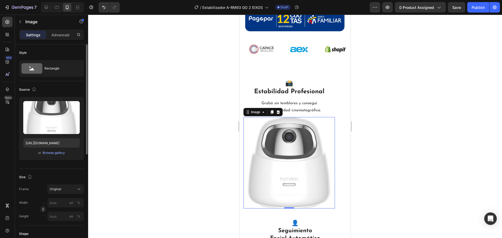
click at [174, 171] on div at bounding box center [295, 127] width 414 height 224
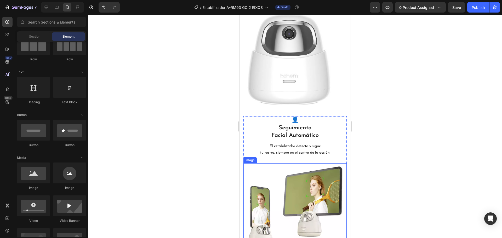
scroll to position [444, 0]
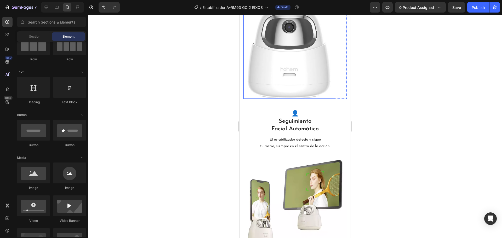
click at [301, 72] on img at bounding box center [289, 53] width 92 height 92
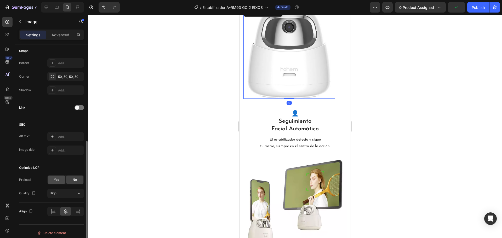
scroll to position [186, 0]
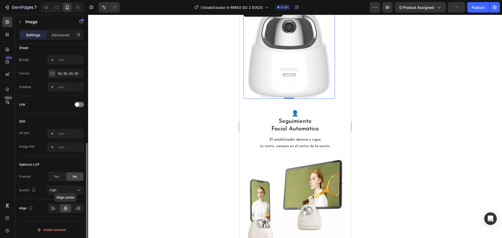
click at [68, 211] on icon at bounding box center [65, 208] width 5 height 5
click at [82, 210] on div at bounding box center [77, 208] width 11 height 8
click at [75, 209] on div at bounding box center [77, 208] width 11 height 8
click at [67, 206] on icon at bounding box center [65, 208] width 5 height 5
click at [94, 179] on div at bounding box center [295, 127] width 414 height 224
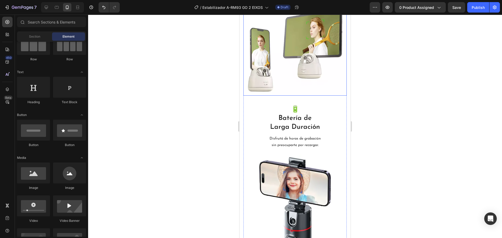
scroll to position [601, 0]
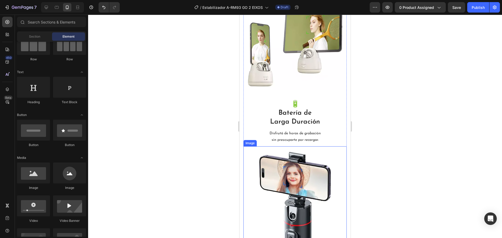
click at [312, 169] on img at bounding box center [295, 210] width 78 height 128
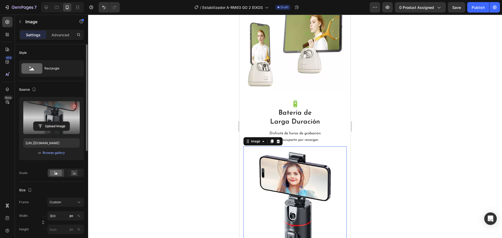
click at [75, 106] on icon "button" at bounding box center [74, 106] width 5 height 5
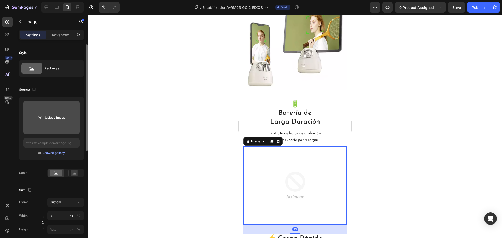
click at [49, 117] on input "file" at bounding box center [51, 117] width 36 height 9
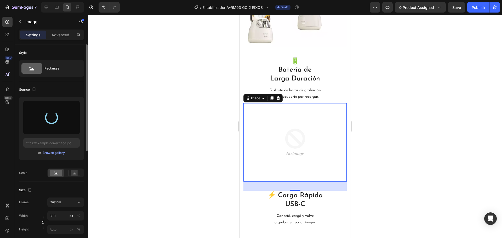
scroll to position [654, 0]
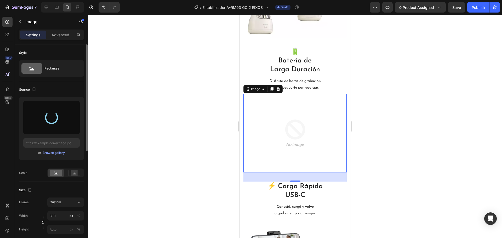
type input "[URL][DOMAIN_NAME]"
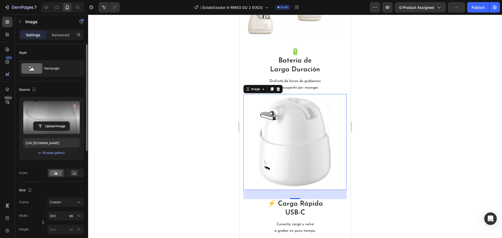
click at [186, 153] on div at bounding box center [295, 127] width 414 height 224
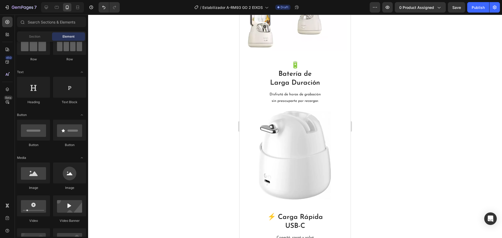
scroll to position [628, 0]
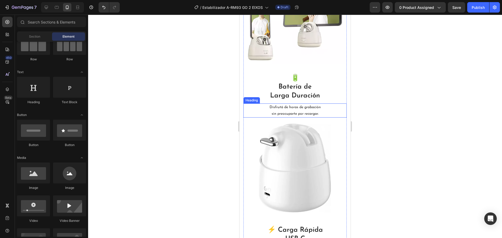
click at [298, 109] on h2 "Disfrutá de horas de grabación sin preocuparte por recargar." at bounding box center [294, 111] width 103 height 14
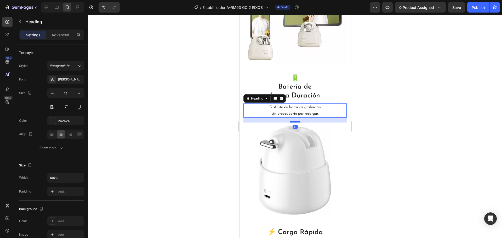
click at [295, 121] on div at bounding box center [295, 122] width 10 height 2
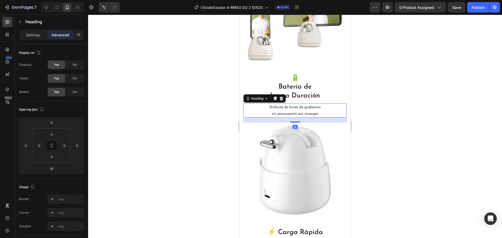
click at [218, 123] on div at bounding box center [295, 127] width 414 height 224
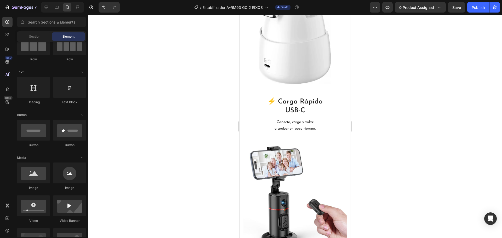
scroll to position [784, 0]
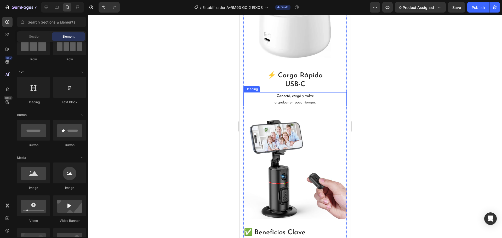
click at [280, 101] on h2 "Conectá, cargá y volvé a grabar en poco tiempo." at bounding box center [294, 99] width 103 height 14
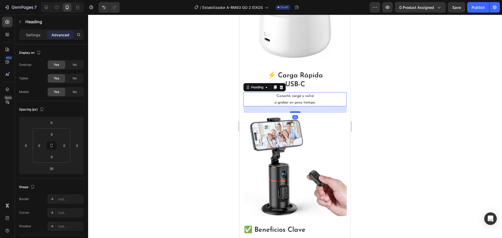
click at [294, 111] on div at bounding box center [295, 112] width 10 height 2
type input "25"
click at [211, 111] on div at bounding box center [295, 127] width 414 height 224
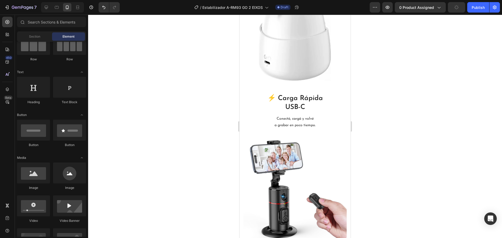
scroll to position [811, 0]
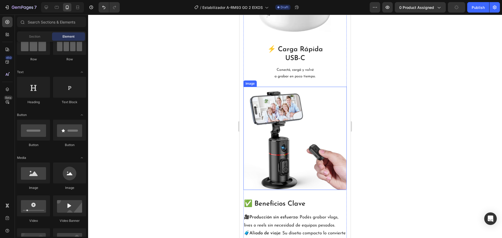
click at [263, 133] on img at bounding box center [294, 138] width 103 height 103
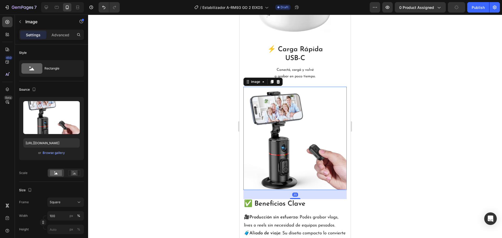
click at [193, 32] on div at bounding box center [295, 127] width 414 height 224
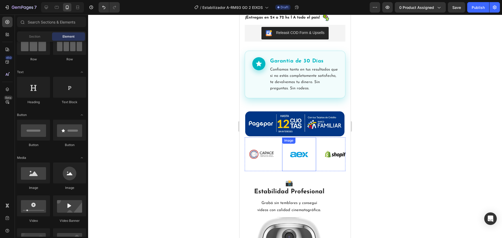
scroll to position [235, 0]
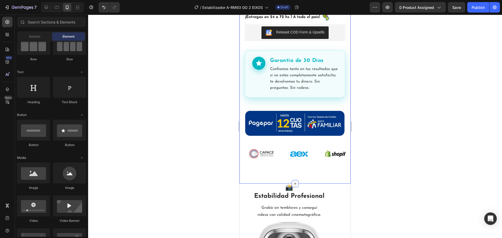
click at [293, 182] on icon at bounding box center [295, 184] width 4 height 4
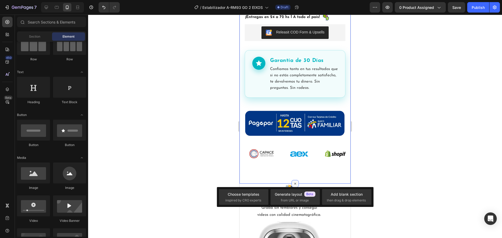
click at [292, 181] on icon at bounding box center [295, 184] width 6 height 6
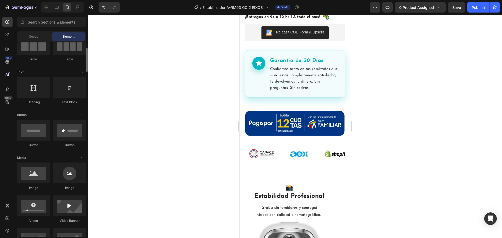
scroll to position [0, 0]
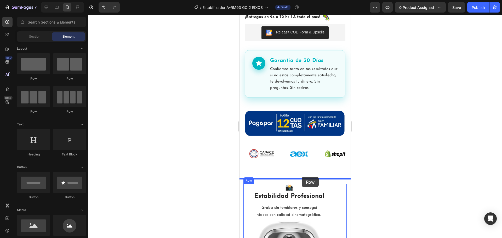
drag, startPoint x: 282, startPoint y: 81, endPoint x: 302, endPoint y: 177, distance: 98.2
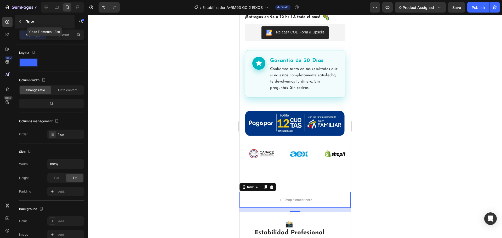
click at [21, 23] on icon "button" at bounding box center [20, 22] width 4 height 4
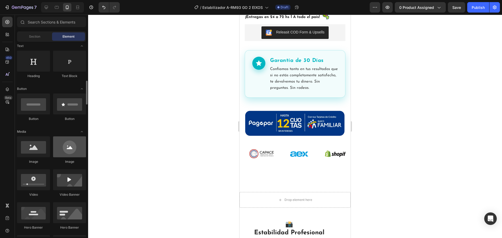
scroll to position [105, 0]
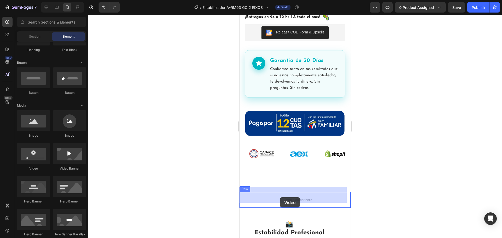
drag, startPoint x: 316, startPoint y: 182, endPoint x: 280, endPoint y: 197, distance: 39.6
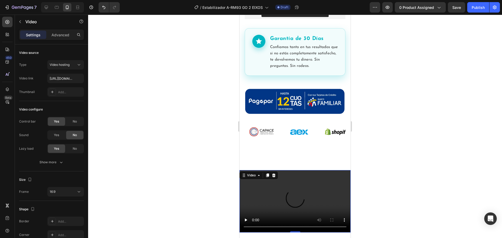
scroll to position [288, 0]
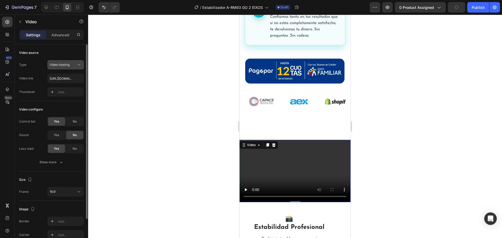
click at [69, 63] on span "Video hosting" at bounding box center [60, 65] width 20 height 4
click at [72, 63] on div "Video hosting" at bounding box center [63, 64] width 27 height 5
click at [72, 60] on button "Video hosting" at bounding box center [65, 64] width 37 height 9
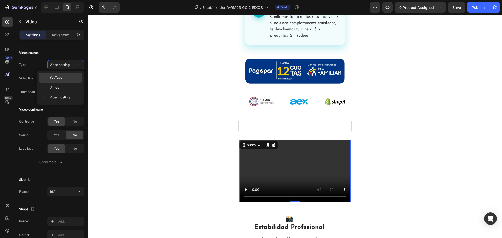
click at [67, 78] on p "YouTube" at bounding box center [65, 77] width 30 height 5
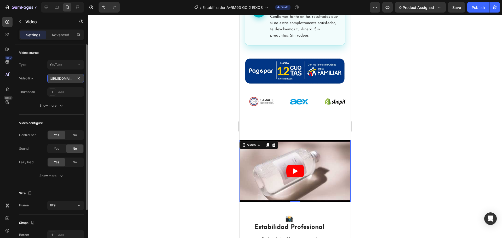
click at [58, 82] on input "[URL][DOMAIN_NAME]" at bounding box center [65, 78] width 37 height 9
click at [59, 82] on input "[URL][DOMAIN_NAME]" at bounding box center [65, 78] width 37 height 9
click at [59, 81] on input "[URL][DOMAIN_NAME]" at bounding box center [65, 78] width 37 height 9
paste input "[DOMAIN_NAME][URL]"
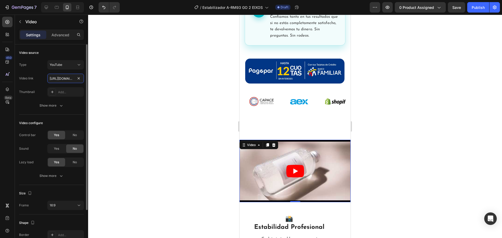
type input "[URL][DOMAIN_NAME]"
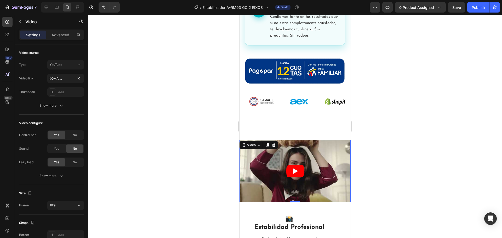
click at [423, 157] on div at bounding box center [295, 127] width 414 height 224
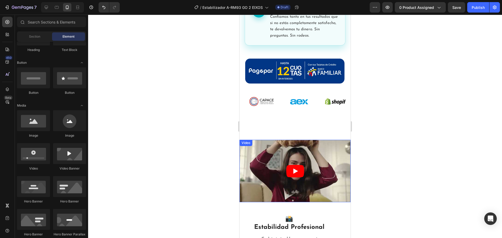
click at [303, 157] on article at bounding box center [294, 171] width 111 height 62
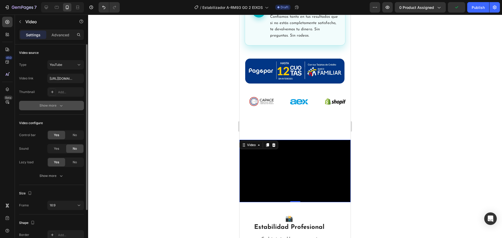
click at [63, 102] on button "Show more" at bounding box center [51, 105] width 65 height 9
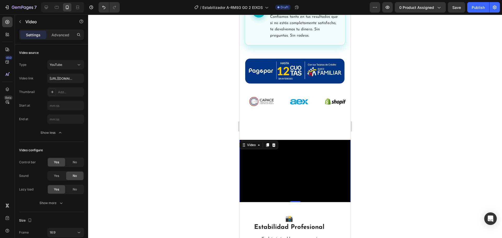
click at [431, 173] on div at bounding box center [295, 127] width 414 height 224
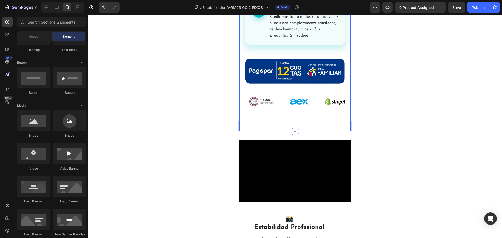
click at [292, 107] on img at bounding box center [299, 102] width 34 height 34
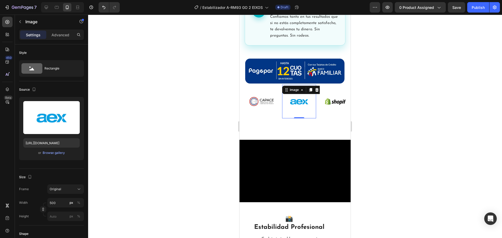
click at [415, 128] on div at bounding box center [295, 127] width 414 height 224
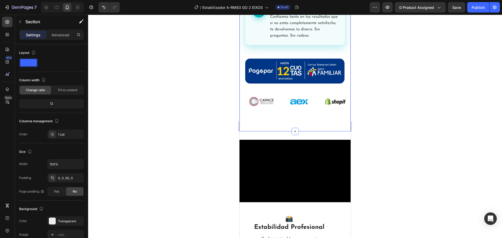
click at [154, 139] on div at bounding box center [295, 127] width 414 height 224
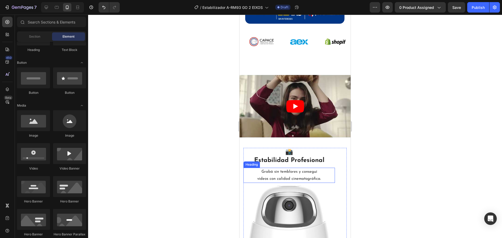
scroll to position [340, 0]
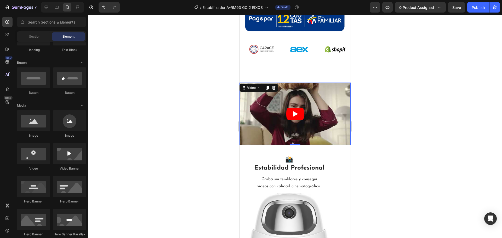
click at [333, 119] on article at bounding box center [294, 114] width 111 height 62
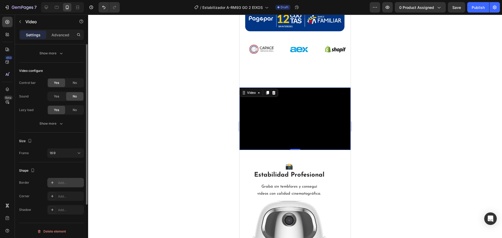
scroll to position [54, 0]
click at [63, 151] on div "16:9" at bounding box center [63, 151] width 27 height 5
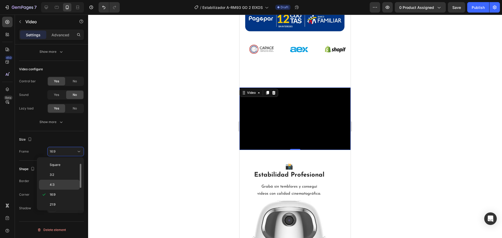
scroll to position [0, 0]
click at [66, 181] on div "3:2" at bounding box center [59, 184] width 41 height 10
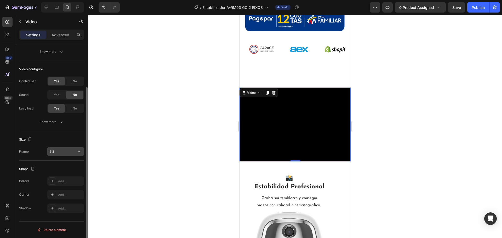
click at [70, 153] on div "3:2" at bounding box center [63, 151] width 27 height 5
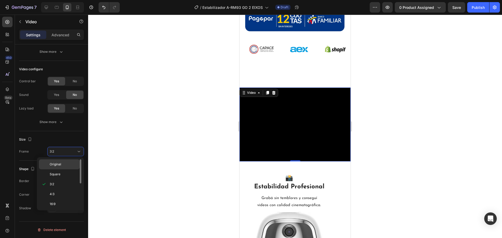
click at [65, 163] on p "Original" at bounding box center [64, 164] width 28 height 5
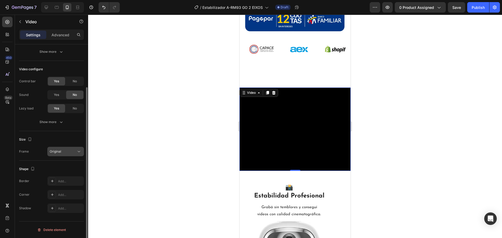
click at [70, 152] on div "Original" at bounding box center [63, 151] width 27 height 5
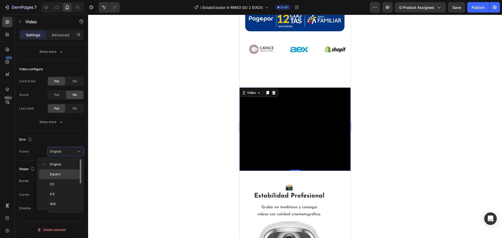
click at [65, 171] on div "Square" at bounding box center [59, 174] width 41 height 10
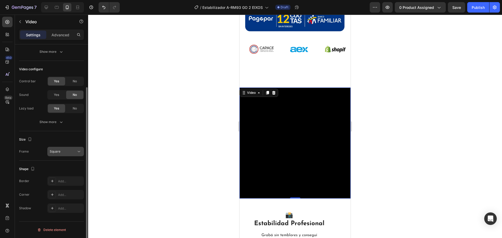
click at [70, 151] on div "Square" at bounding box center [63, 151] width 27 height 5
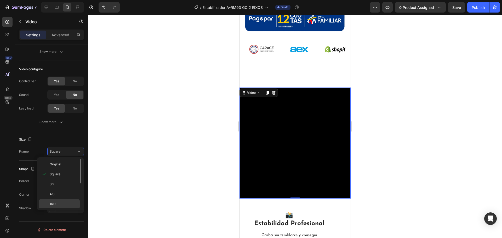
click at [64, 199] on div "16:9" at bounding box center [59, 204] width 41 height 10
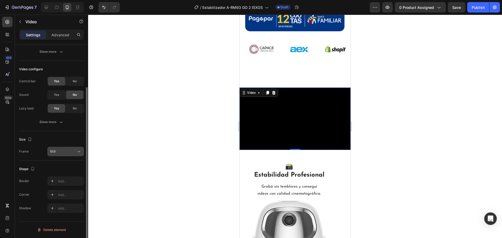
click at [69, 152] on div "16:9" at bounding box center [63, 151] width 27 height 5
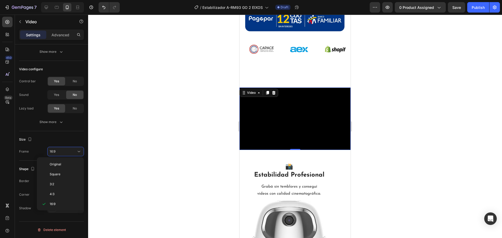
click at [94, 182] on div at bounding box center [295, 127] width 414 height 224
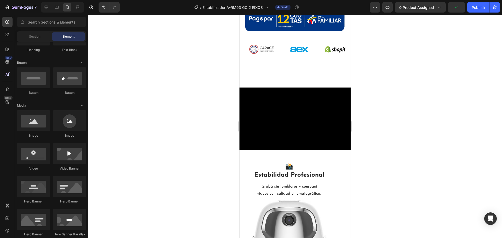
click at [176, 137] on div at bounding box center [295, 127] width 414 height 224
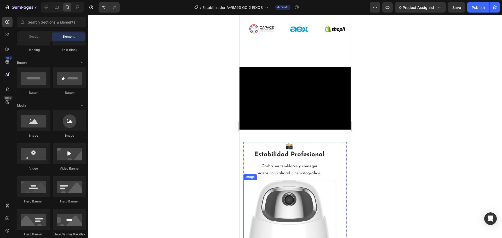
scroll to position [392, 0]
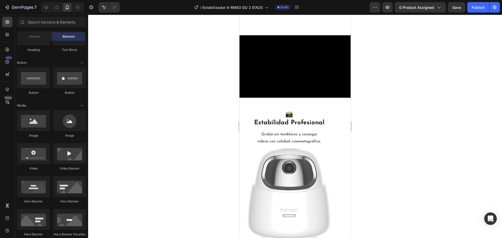
click at [386, 139] on div at bounding box center [295, 127] width 414 height 224
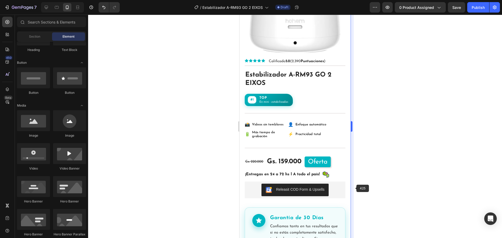
scroll to position [0, 0]
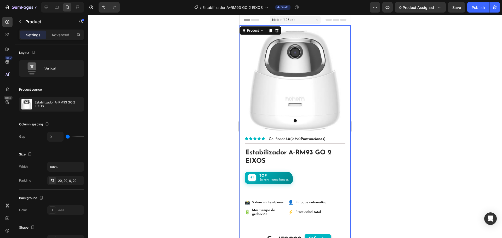
click at [382, 198] on div at bounding box center [295, 127] width 414 height 224
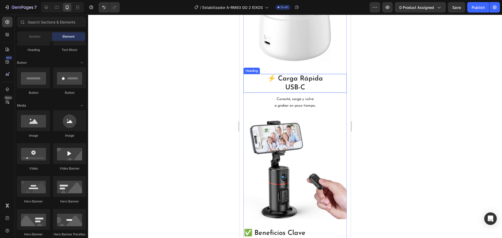
scroll to position [863, 0]
click at [273, 137] on img at bounding box center [294, 167] width 103 height 103
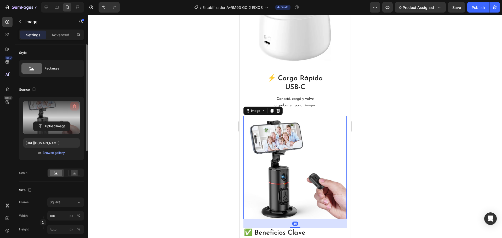
click at [74, 103] on button "button" at bounding box center [74, 106] width 8 height 8
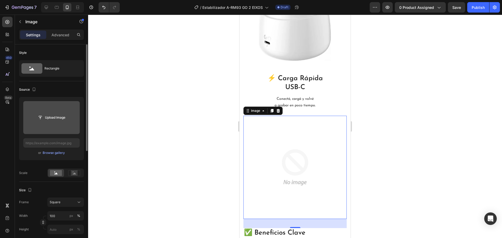
click at [65, 116] on input "file" at bounding box center [51, 117] width 36 height 9
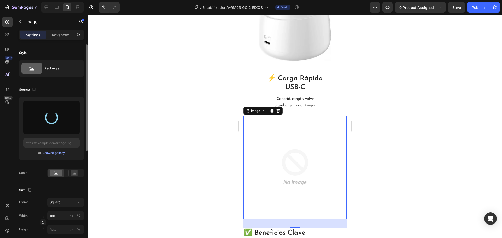
type input "[URL][DOMAIN_NAME]"
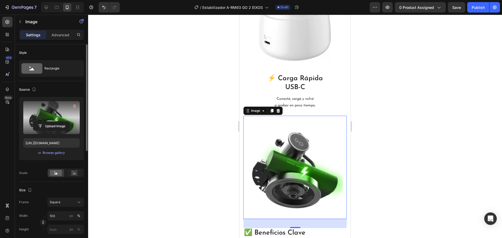
click at [187, 161] on div at bounding box center [295, 127] width 414 height 224
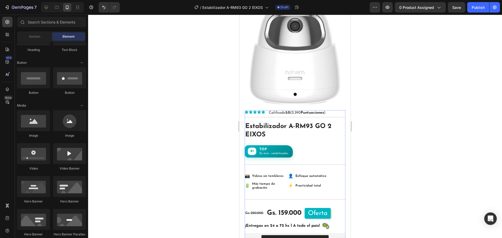
scroll to position [0, 0]
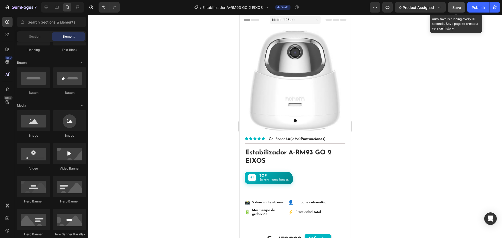
click at [462, 7] on button "Save" at bounding box center [456, 7] width 17 height 10
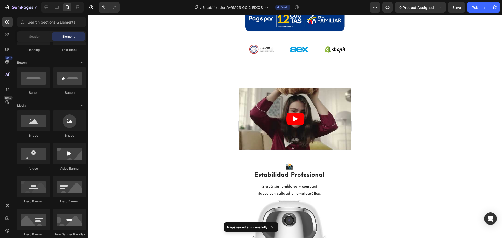
scroll to position [366, 0]
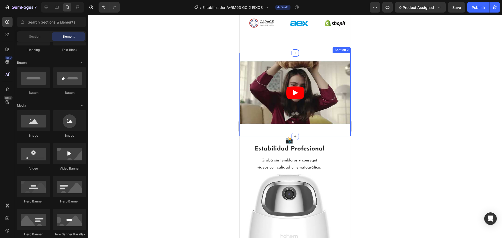
click at [344, 126] on div "Video Row Section 2" at bounding box center [294, 94] width 111 height 83
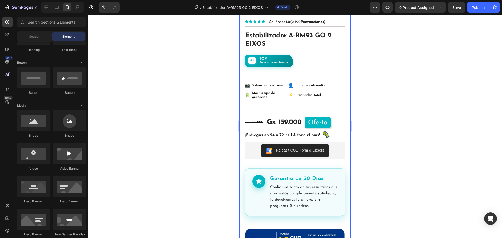
scroll to position [0, 0]
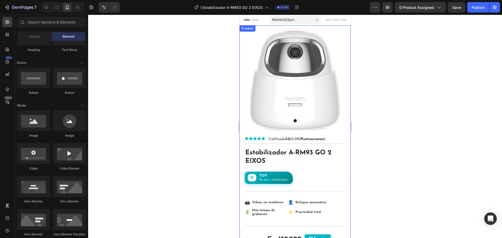
click at [346, 149] on div "Product Images Row Icon Icon Icon Icon Icon Icon List Calificado 5.0 (2.390 Pun…" at bounding box center [294, 215] width 111 height 381
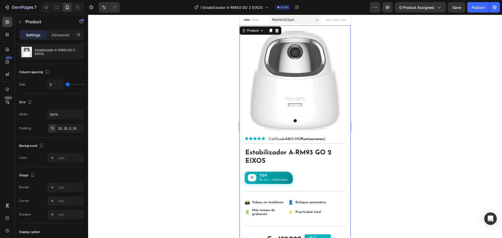
click at [364, 96] on div at bounding box center [295, 127] width 414 height 224
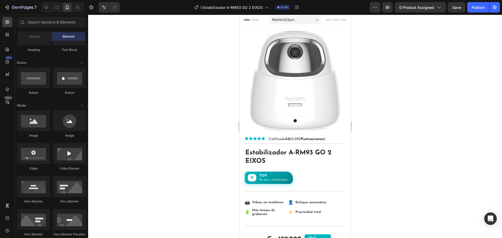
click at [182, 95] on div at bounding box center [295, 127] width 414 height 224
drag, startPoint x: 162, startPoint y: 86, endPoint x: 164, endPoint y: 84, distance: 3.2
click at [163, 85] on div at bounding box center [295, 127] width 414 height 224
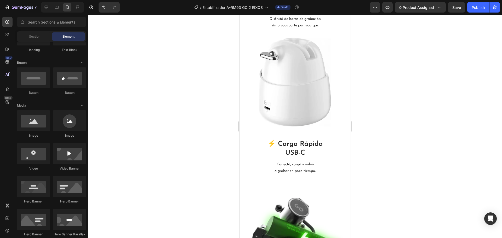
scroll to position [811, 0]
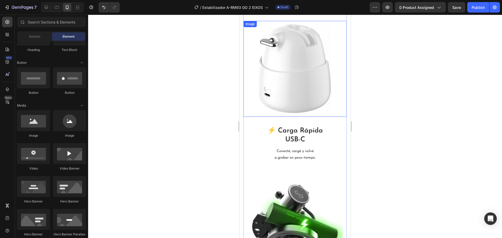
click at [284, 44] on img at bounding box center [295, 69] width 78 height 96
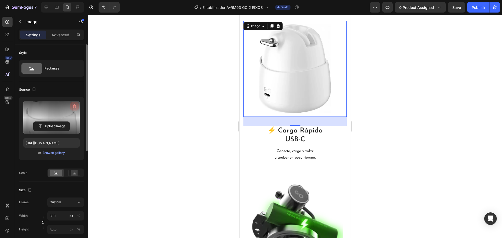
click at [74, 108] on icon "button" at bounding box center [74, 106] width 5 height 5
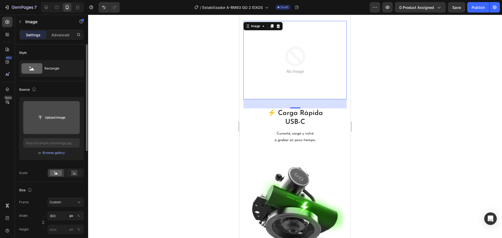
click at [58, 119] on input "file" at bounding box center [51, 117] width 36 height 9
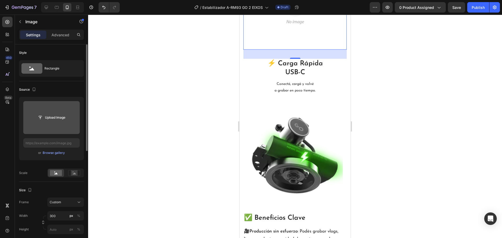
scroll to position [967, 0]
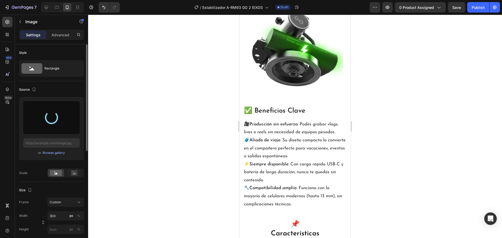
type input "[URL][DOMAIN_NAME]"
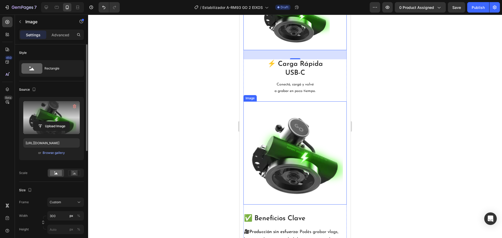
scroll to position [859, 0]
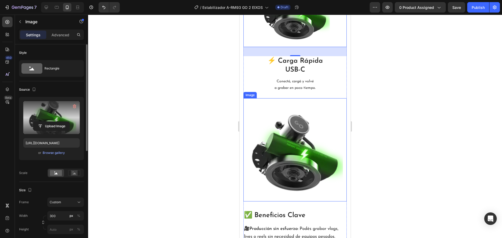
click at [298, 160] on img at bounding box center [294, 149] width 103 height 103
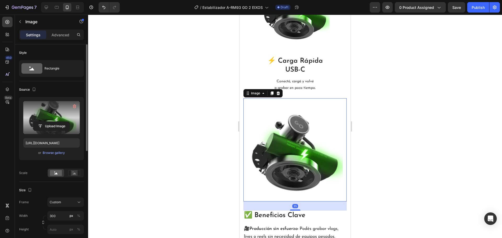
scroll to position [52, 0]
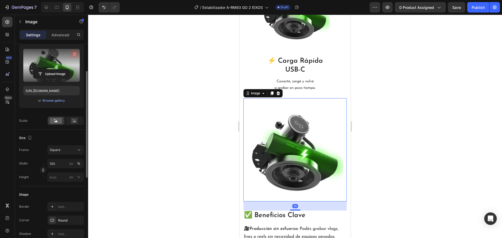
click at [73, 54] on icon "button" at bounding box center [74, 54] width 5 height 5
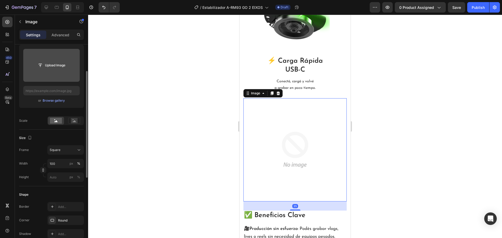
click at [64, 66] on input "file" at bounding box center [51, 65] width 36 height 9
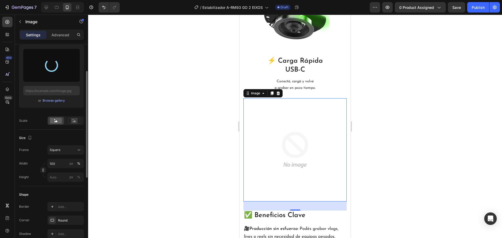
type input "[URL][DOMAIN_NAME]"
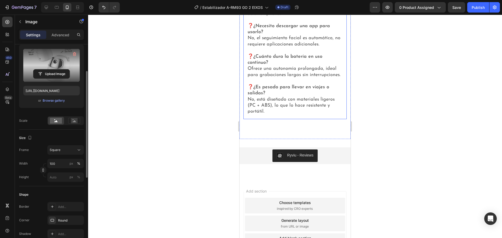
scroll to position [1382, 0]
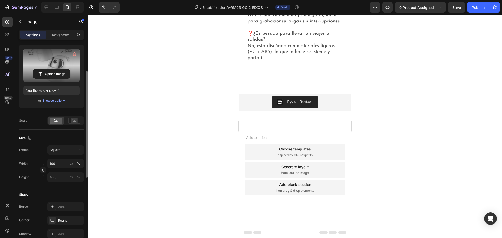
click at [390, 172] on div at bounding box center [295, 127] width 414 height 224
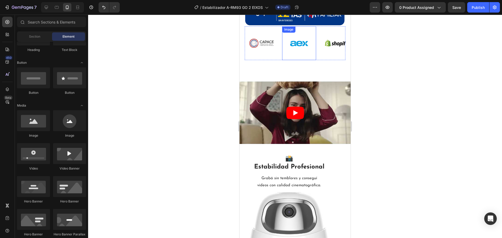
scroll to position [366, 0]
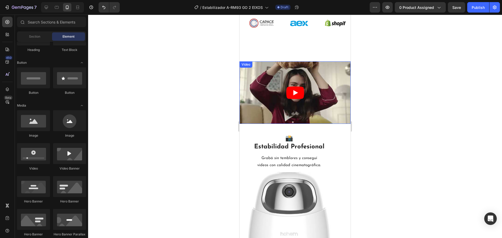
click at [296, 87] on icon "Play" at bounding box center [295, 93] width 18 height 13
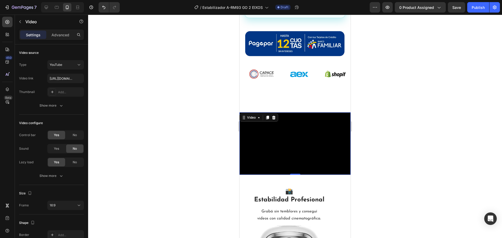
scroll to position [314, 0]
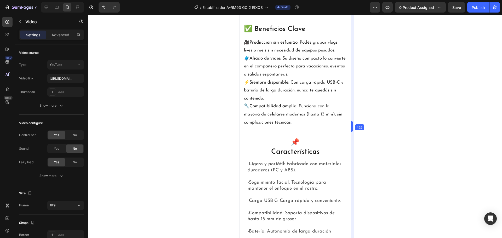
drag, startPoint x: 351, startPoint y: 176, endPoint x: 350, endPoint y: 169, distance: 6.7
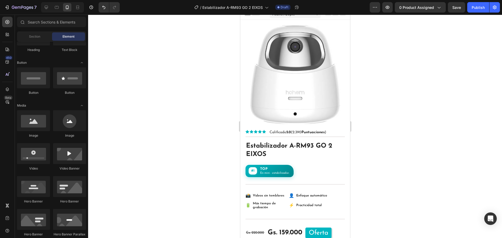
scroll to position [0, 0]
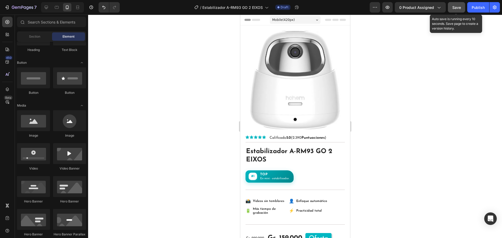
click at [459, 10] on button "Save" at bounding box center [456, 7] width 17 height 10
click at [218, 82] on div at bounding box center [295, 127] width 414 height 224
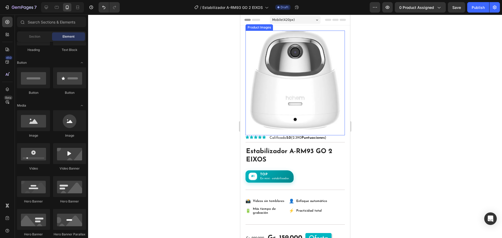
click at [295, 83] on img at bounding box center [294, 80] width 99 height 99
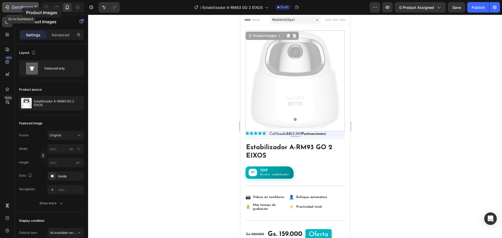
click at [22, 8] on icon "button" at bounding box center [22, 7] width 21 height 4
